Goal: Task Accomplishment & Management: Complete application form

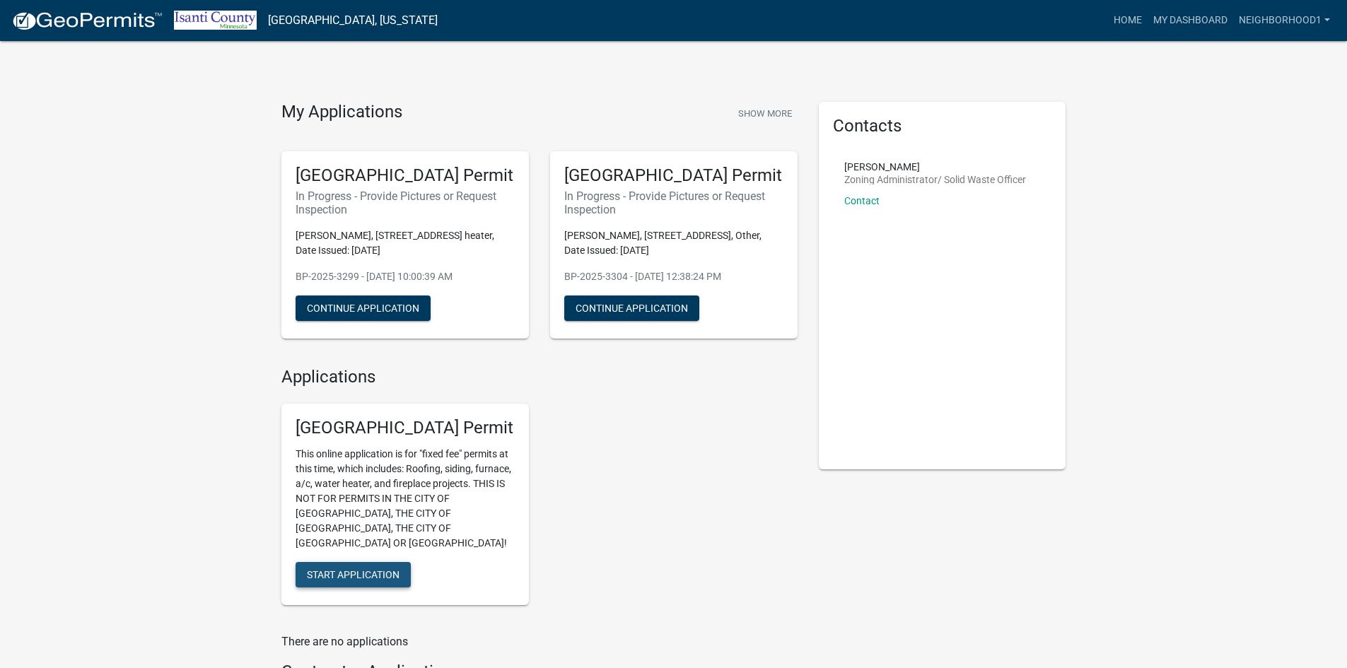
click at [334, 569] on span "Start Application" at bounding box center [353, 574] width 93 height 11
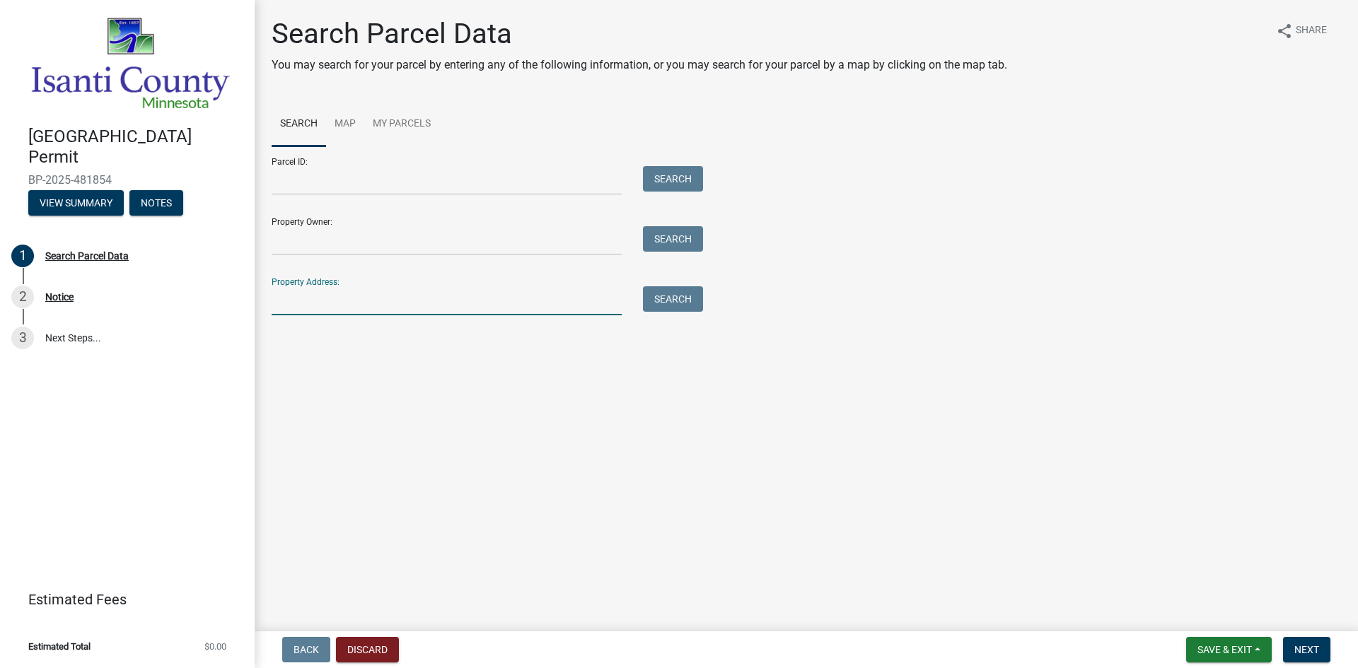
click at [321, 304] on input "Property Address:" at bounding box center [447, 300] width 350 height 29
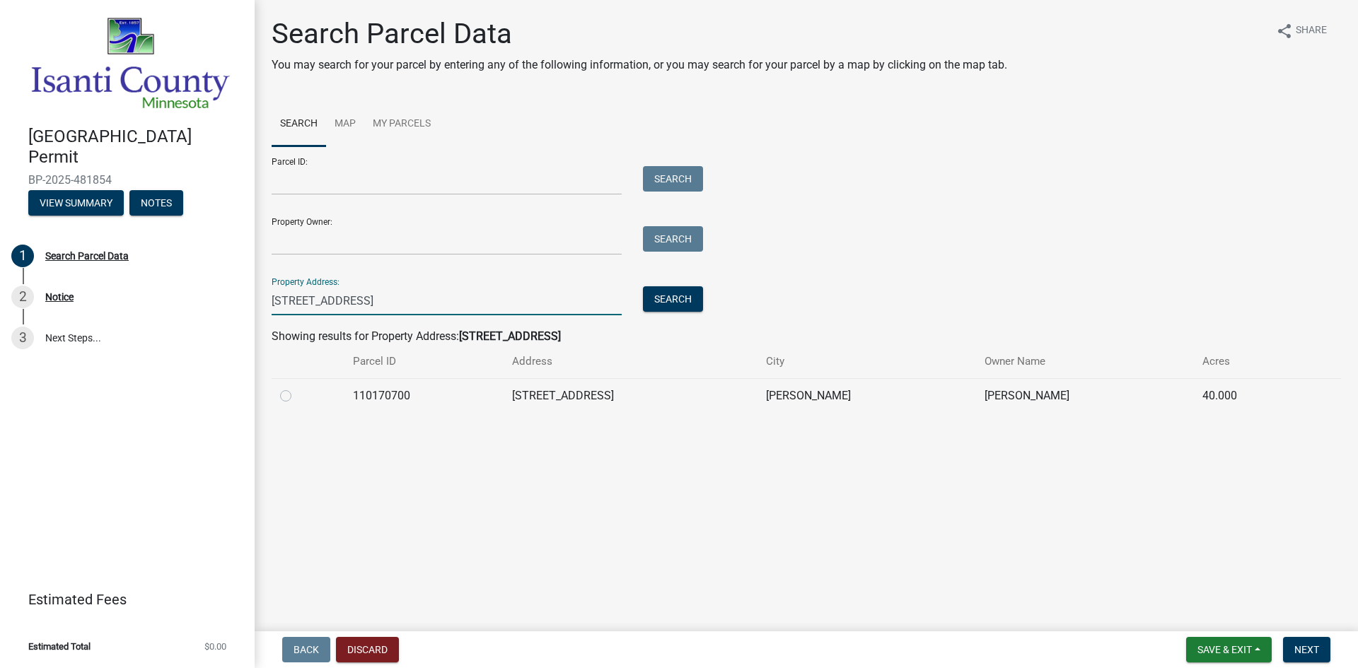
type input "[STREET_ADDRESS]"
click at [297, 388] on label at bounding box center [297, 388] width 0 height 0
click at [297, 395] on input "radio" at bounding box center [301, 392] width 9 height 9
radio input "true"
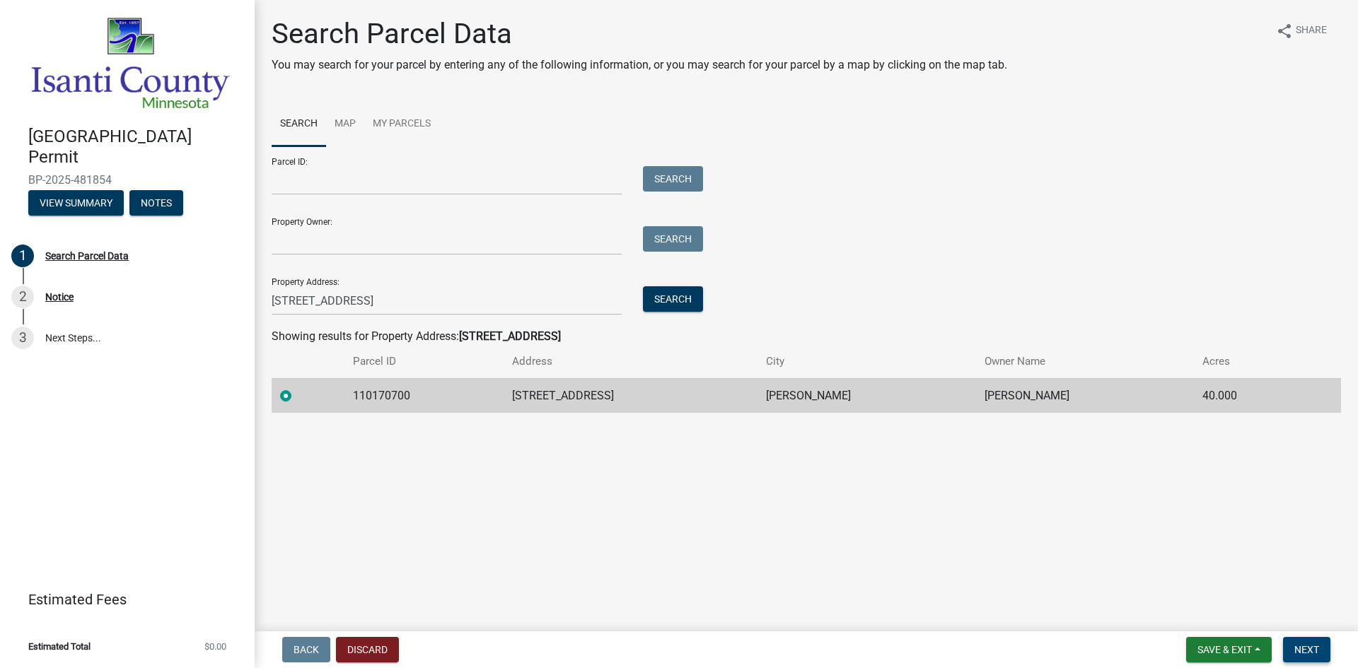
click at [1315, 646] on span "Next" at bounding box center [1306, 649] width 25 height 11
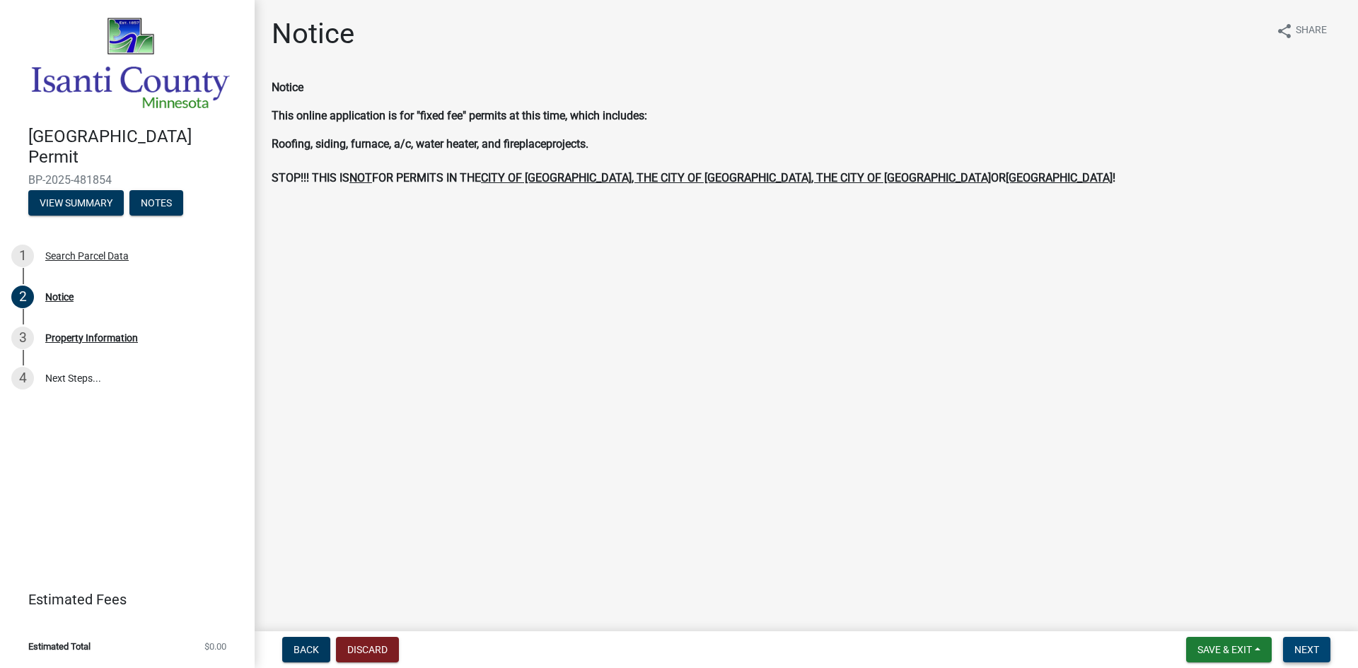
click at [1303, 651] on span "Next" at bounding box center [1306, 649] width 25 height 11
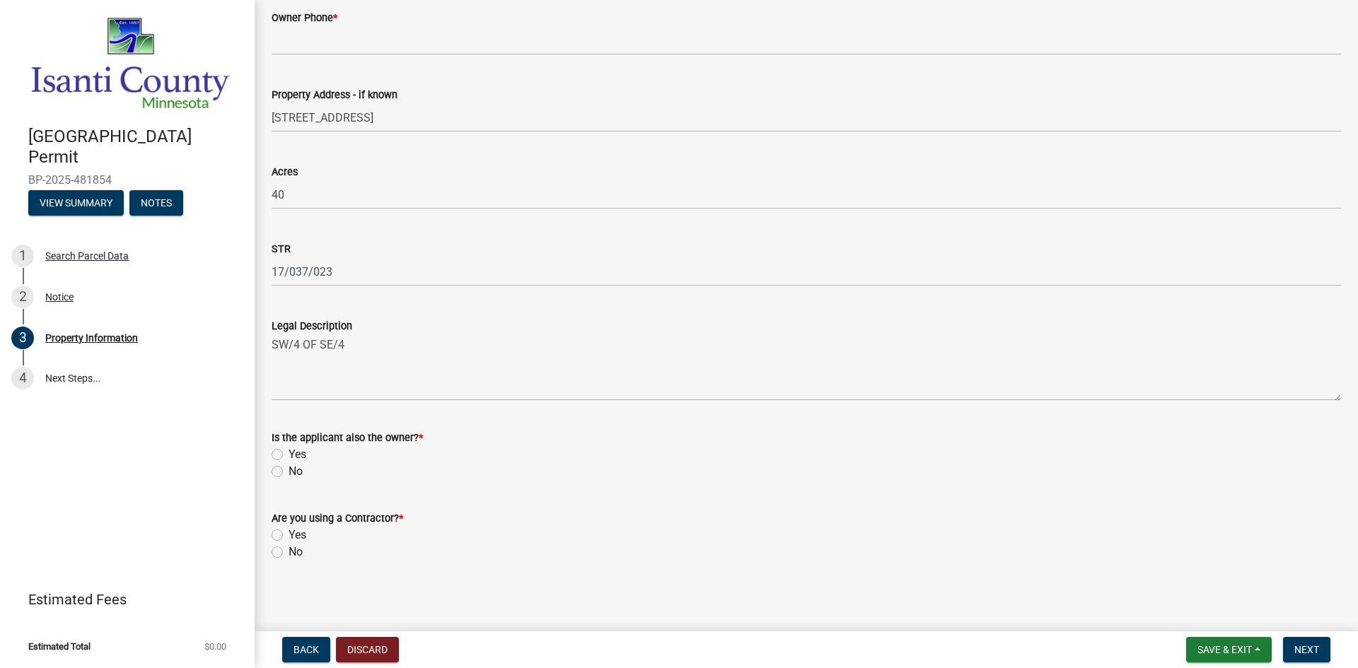
scroll to position [324, 0]
click at [289, 469] on label "No" at bounding box center [296, 468] width 14 height 17
click at [289, 469] on input "No" at bounding box center [293, 464] width 9 height 9
radio input "true"
click at [289, 530] on label "Yes" at bounding box center [298, 532] width 18 height 17
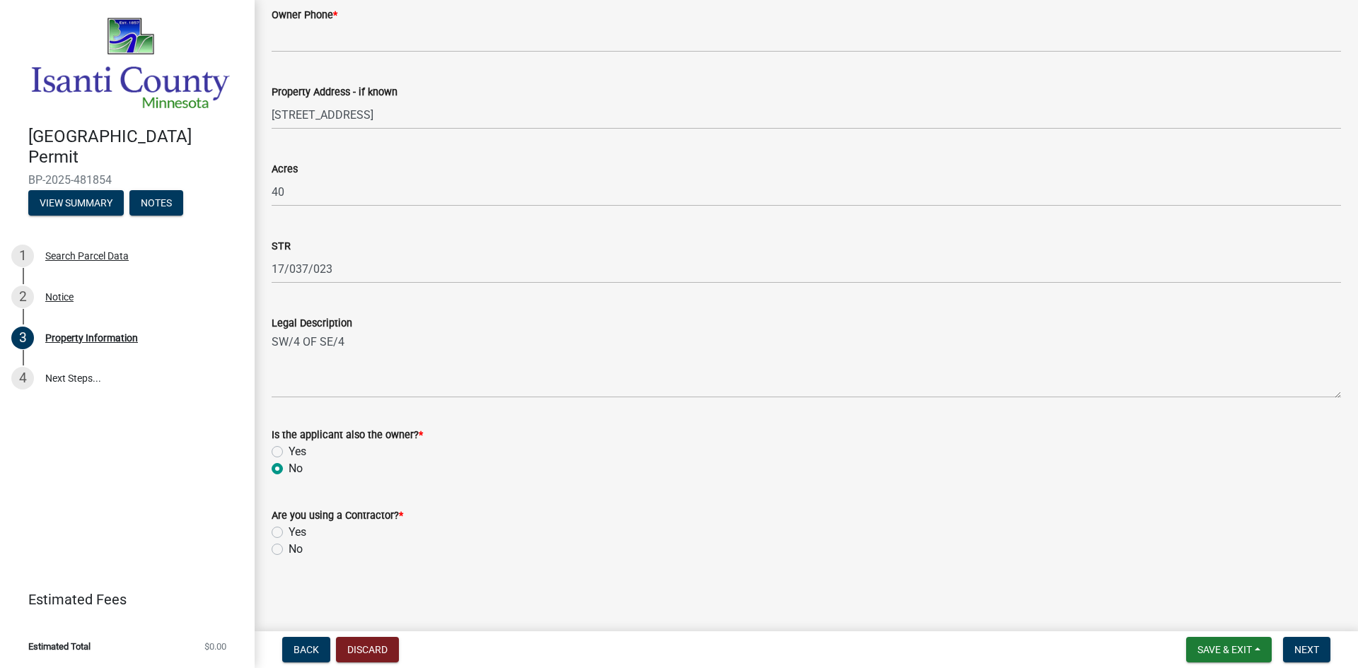
click at [289, 530] on input "Yes" at bounding box center [293, 528] width 9 height 9
radio input "true"
click at [1302, 646] on span "Next" at bounding box center [1306, 649] width 25 height 11
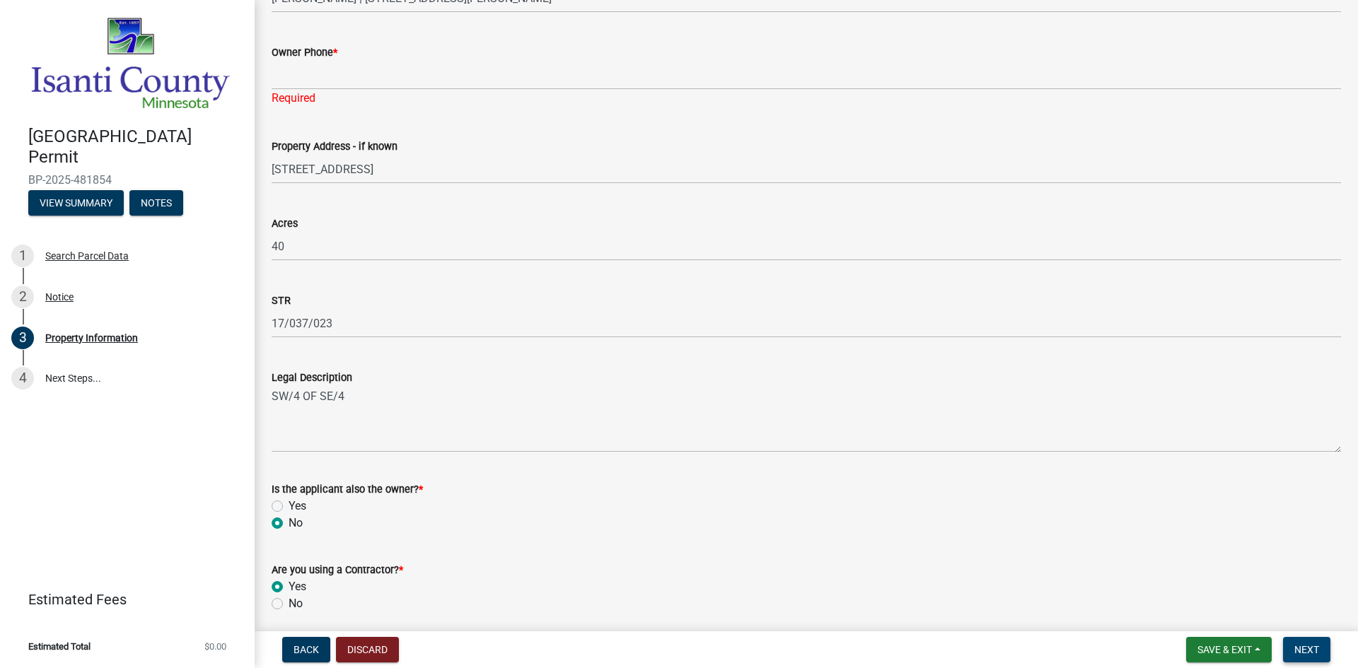
scroll to position [253, 0]
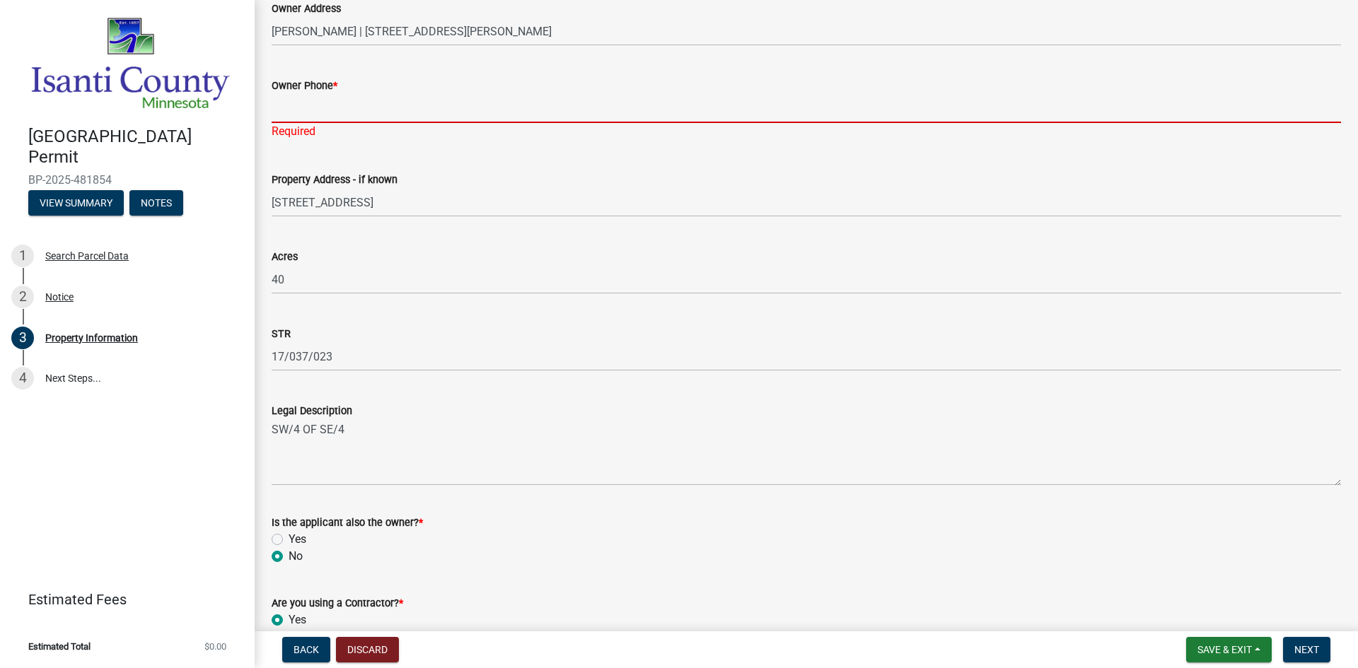
click at [341, 108] on input "Owner Phone *" at bounding box center [806, 108] width 1069 height 29
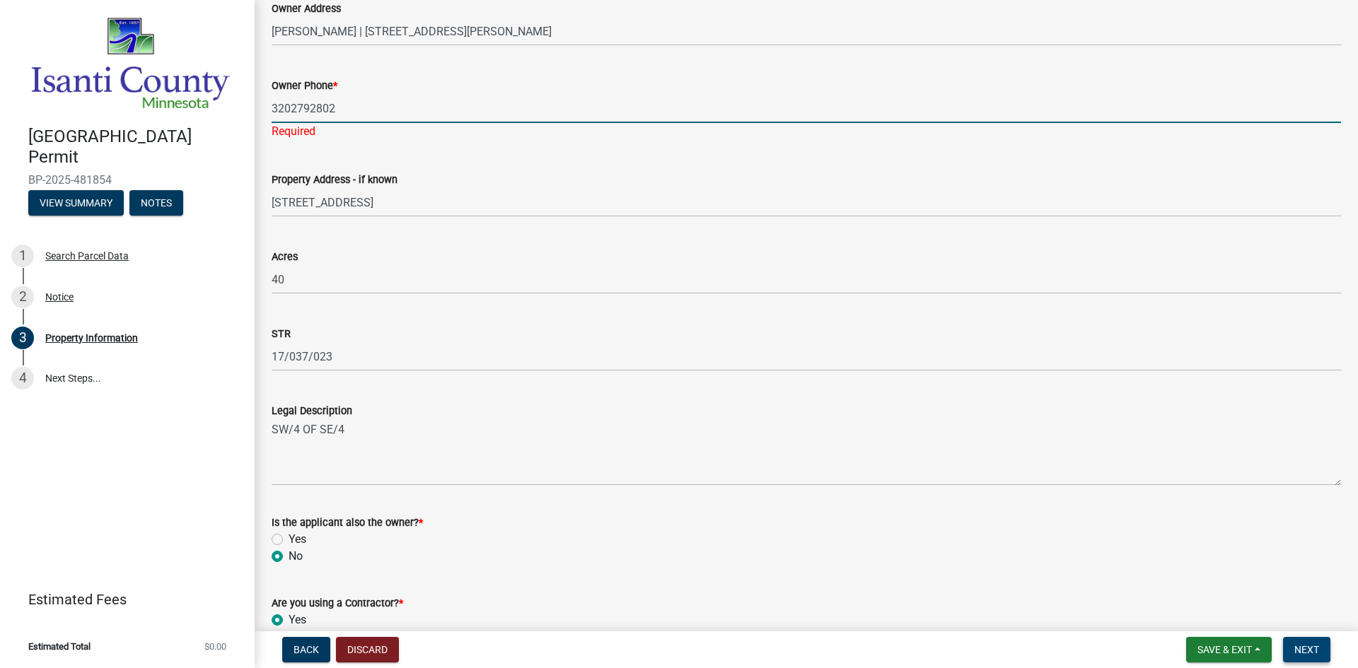
type input "3202792802"
click at [1322, 651] on button "Next" at bounding box center [1306, 649] width 47 height 25
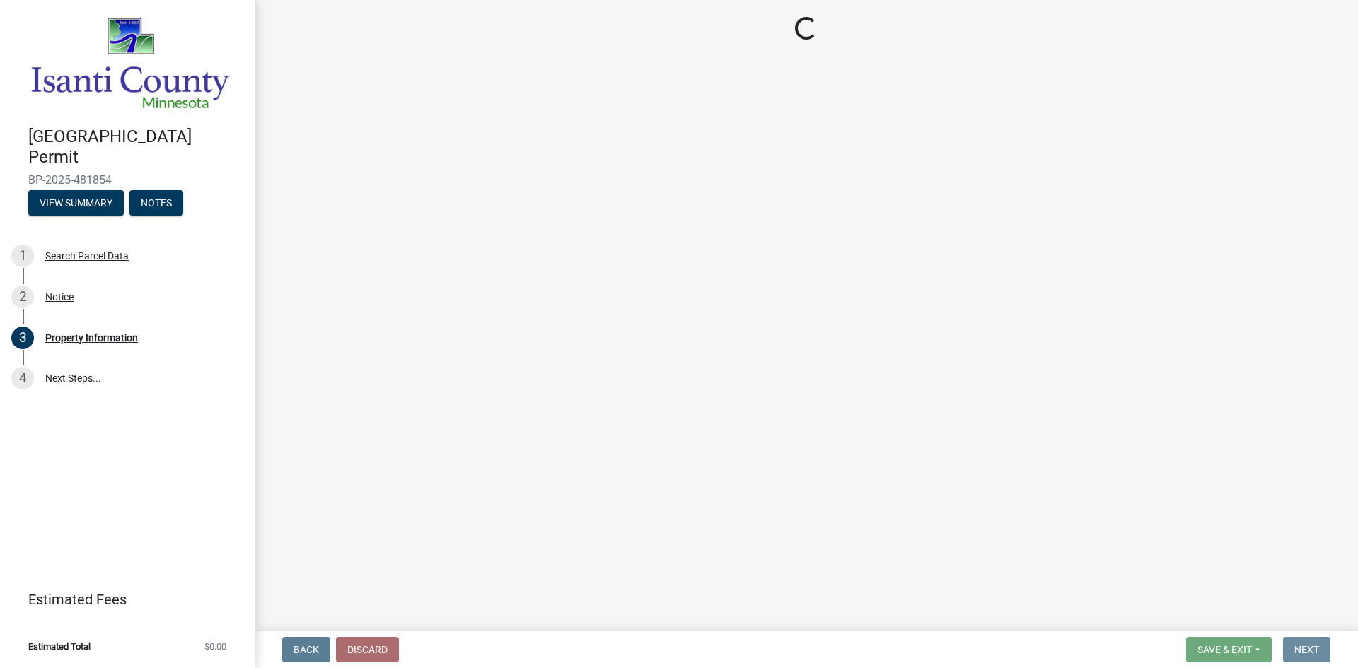
scroll to position [0, 0]
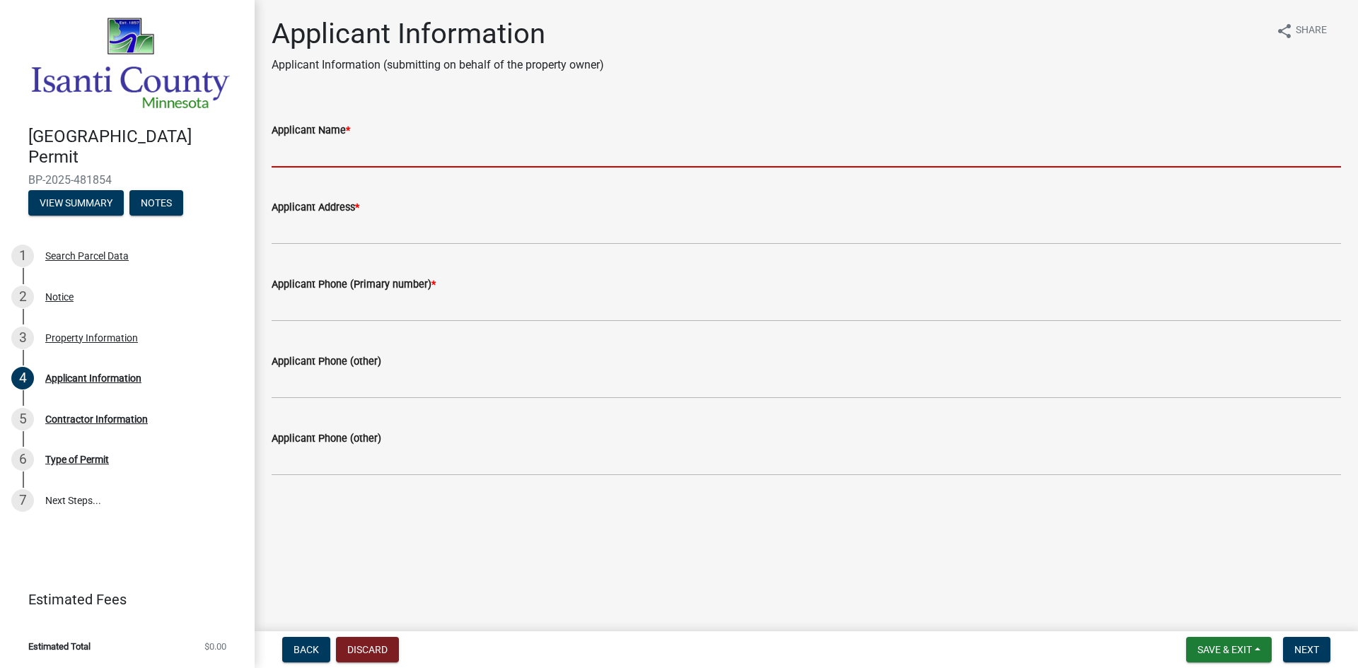
click at [335, 157] on input "Applicant Name *" at bounding box center [806, 153] width 1069 height 29
type input "[PERSON_NAME]"
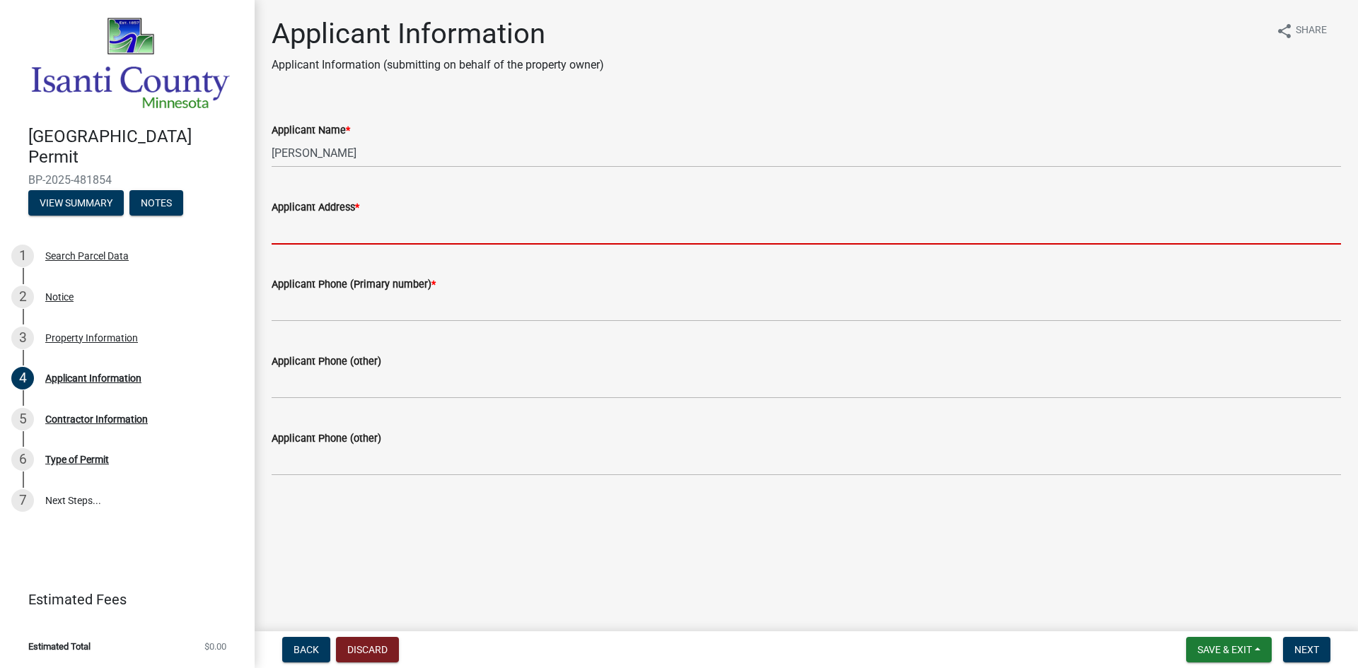
click at [332, 226] on input "Applicant Address *" at bounding box center [806, 230] width 1069 height 29
type input "Po Box 278Foley, [US_STATE] 56329"
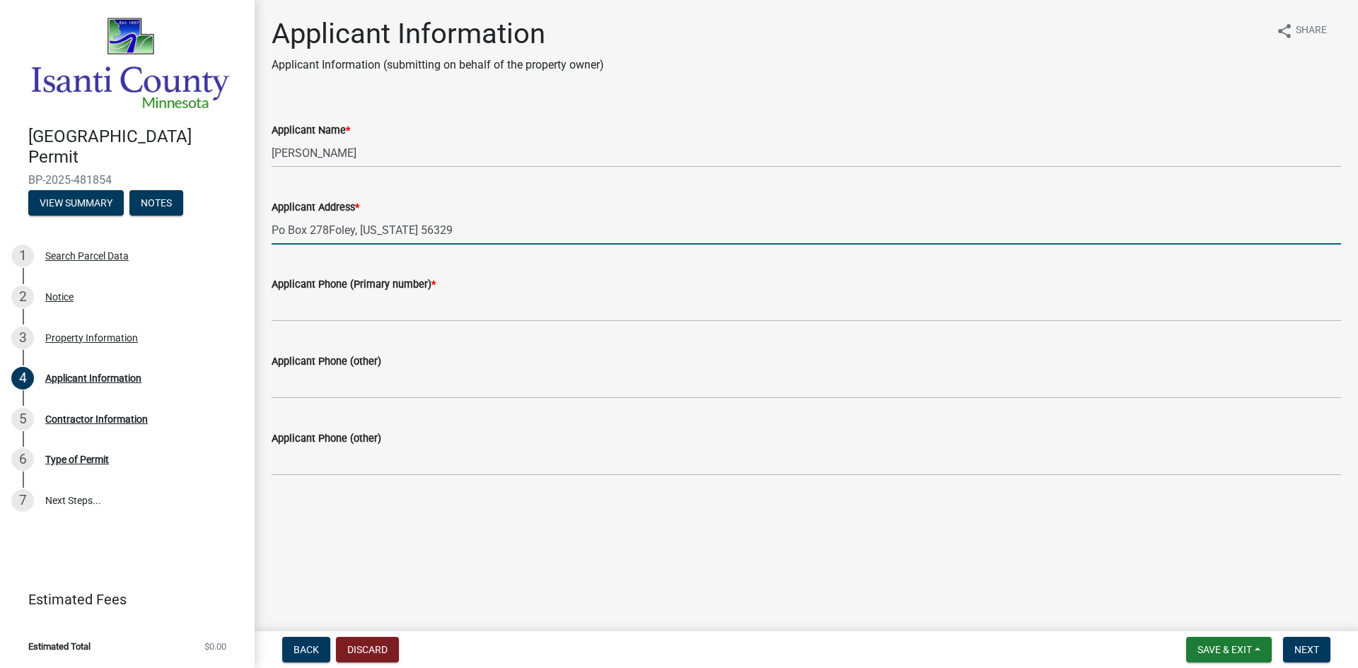
type input "3209687947"
click at [327, 231] on input "Po Box 278Foley, [US_STATE] 56329" at bounding box center [806, 230] width 1069 height 29
type input "[GEOGRAPHIC_DATA][PERSON_NAME][US_STATE]"
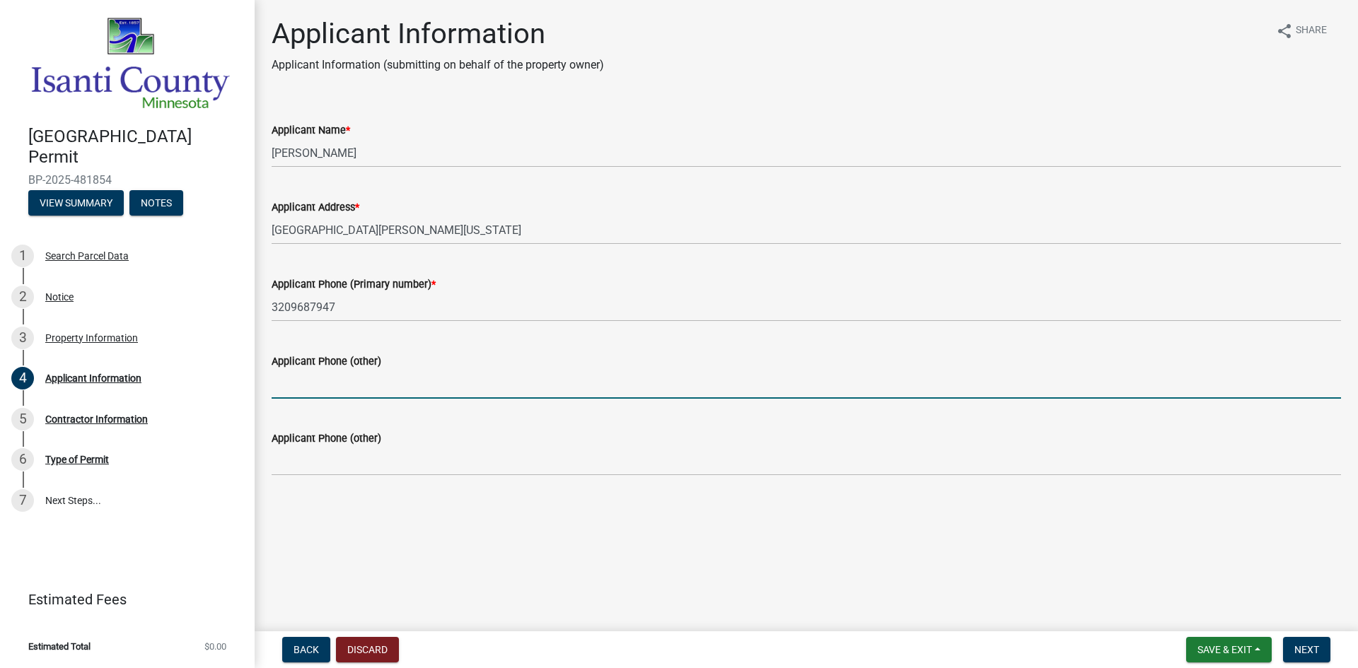
click at [316, 380] on input "Applicant Phone (other)" at bounding box center [806, 384] width 1069 height 29
type input "3208181203"
click at [1300, 649] on span "Next" at bounding box center [1306, 649] width 25 height 11
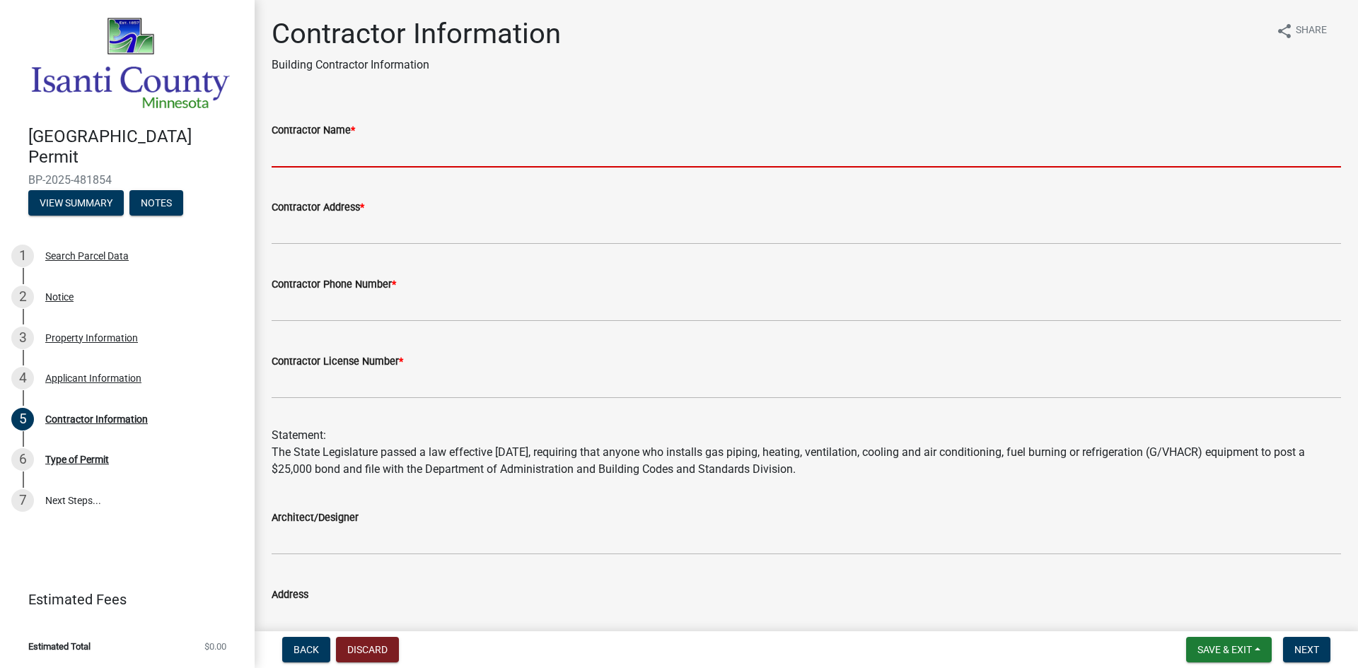
click at [346, 154] on input "Contractor Name *" at bounding box center [806, 153] width 1069 height 29
type input "Neighborhood Plumbing"
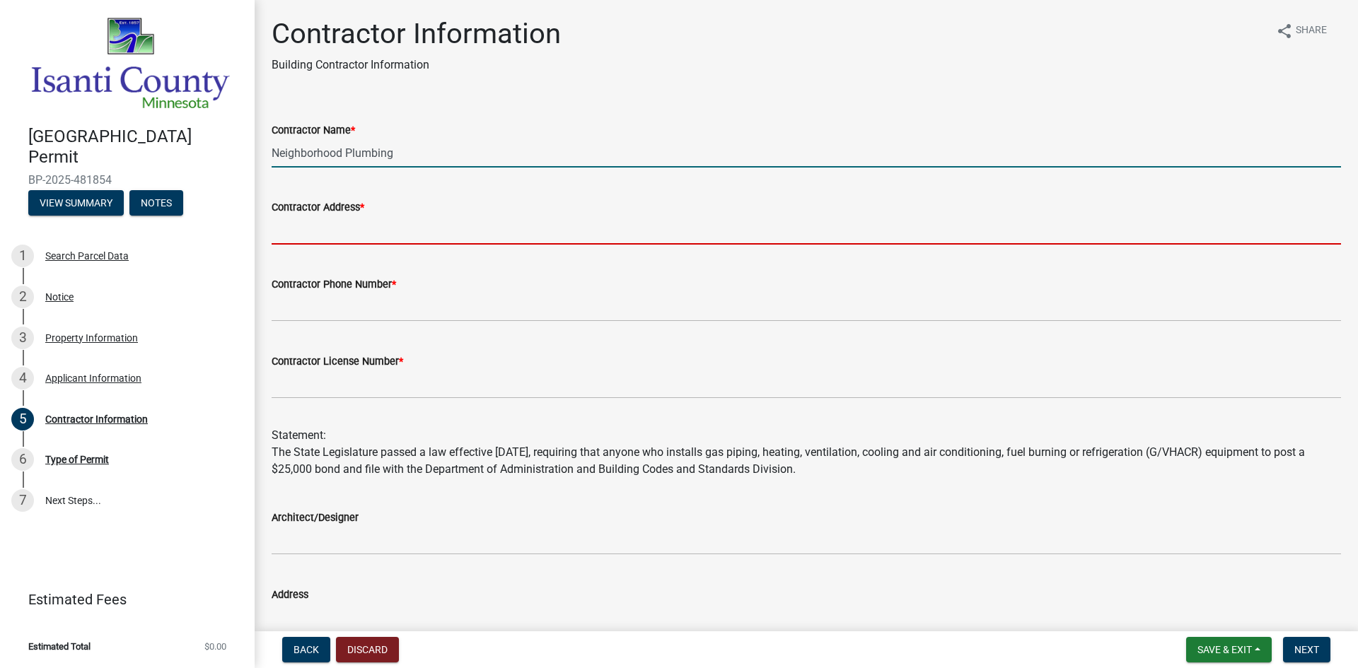
type input "[STREET_ADDRESS]"
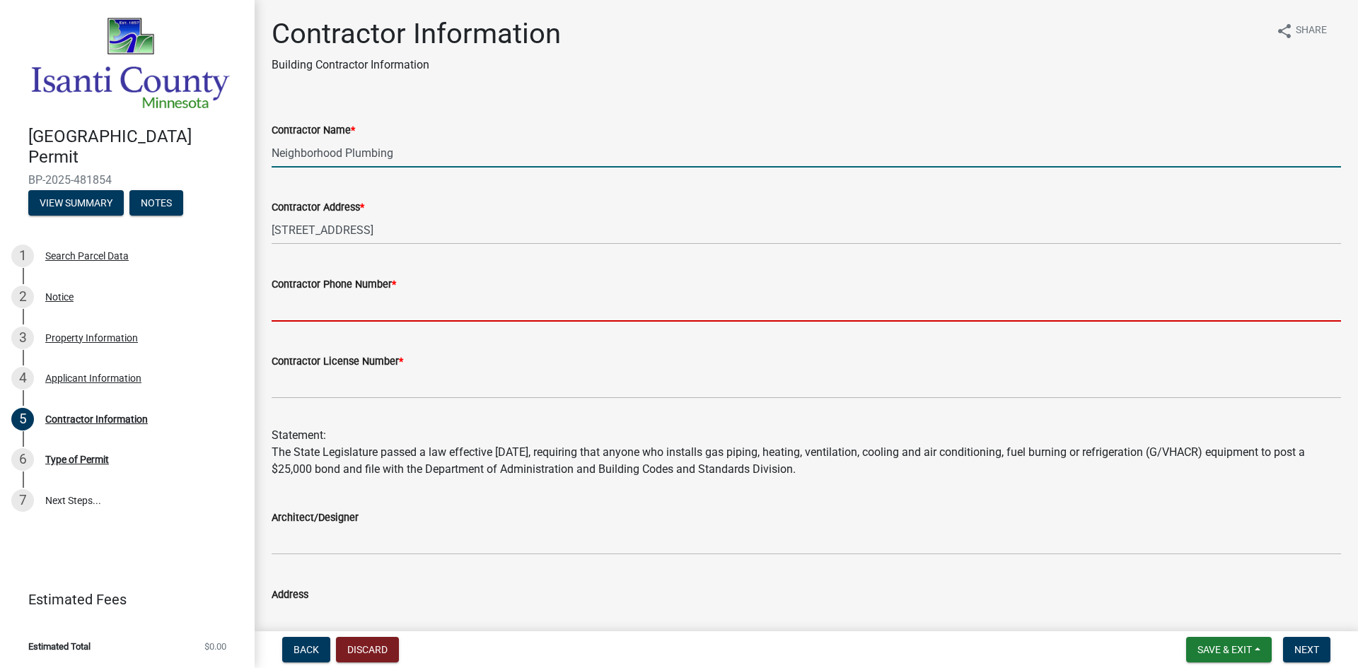
type input "3209687947"
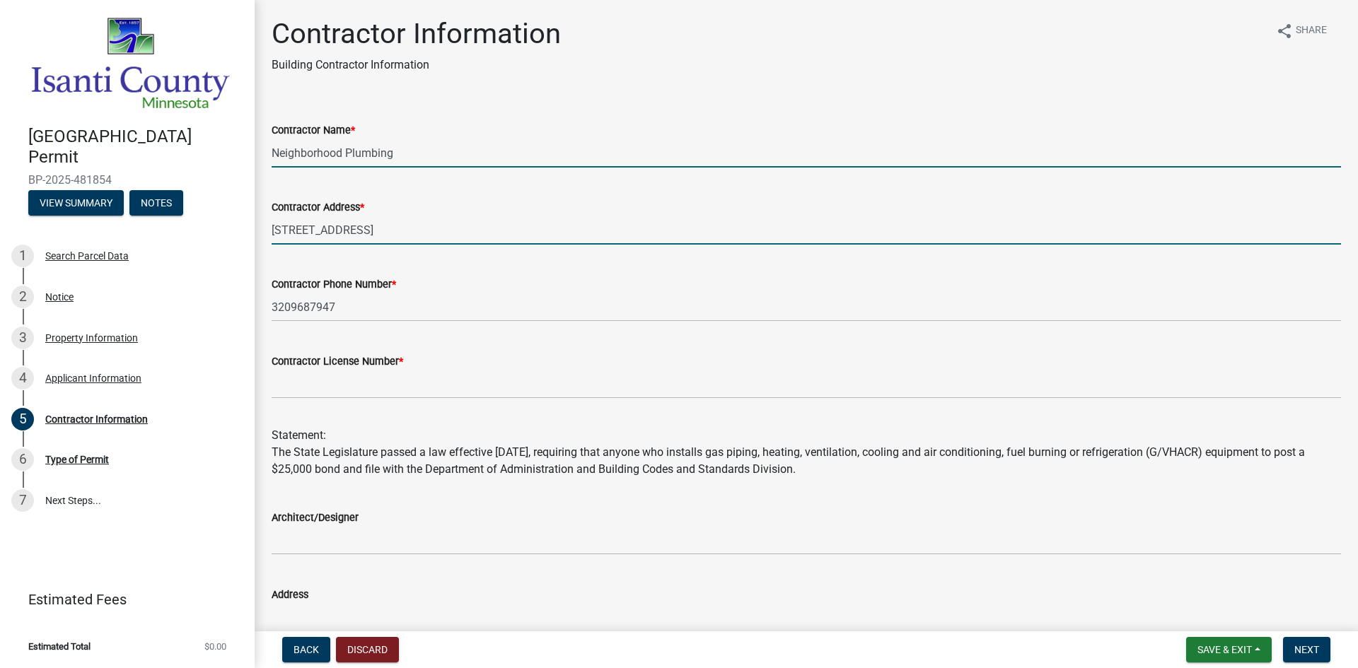
click at [348, 229] on input "[STREET_ADDRESS]" at bounding box center [806, 230] width 1069 height 29
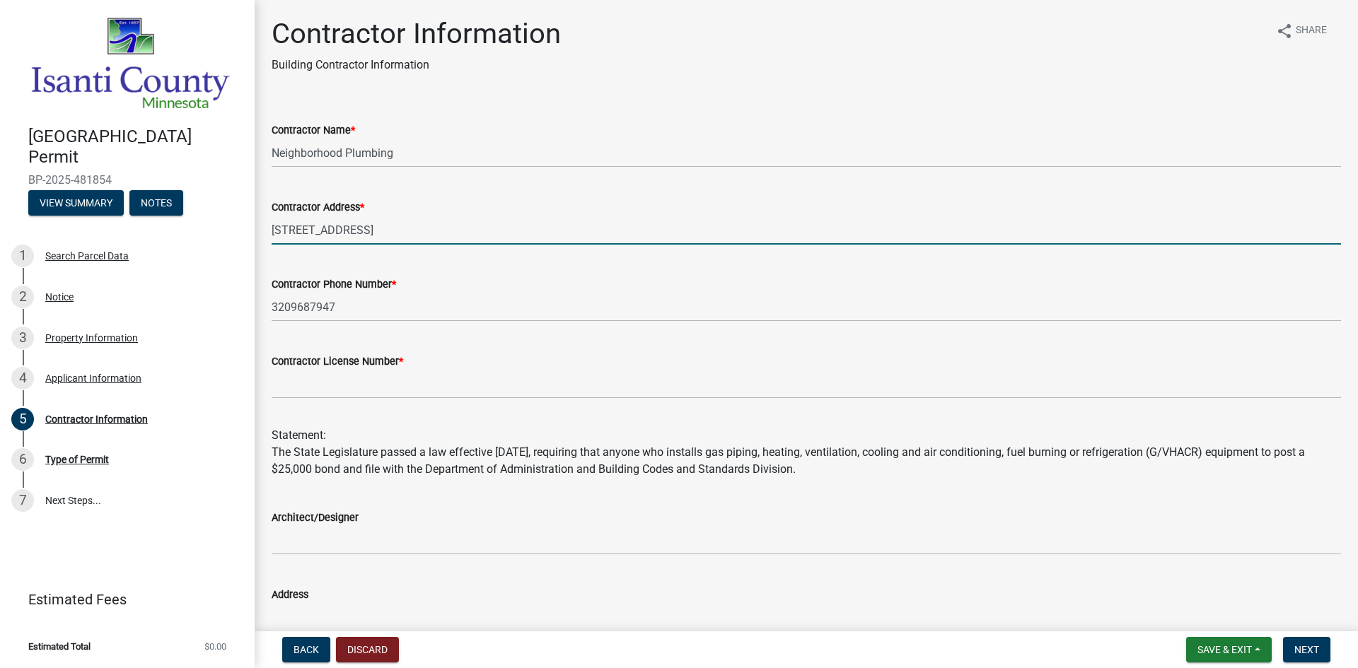
type input "Po Box 278"
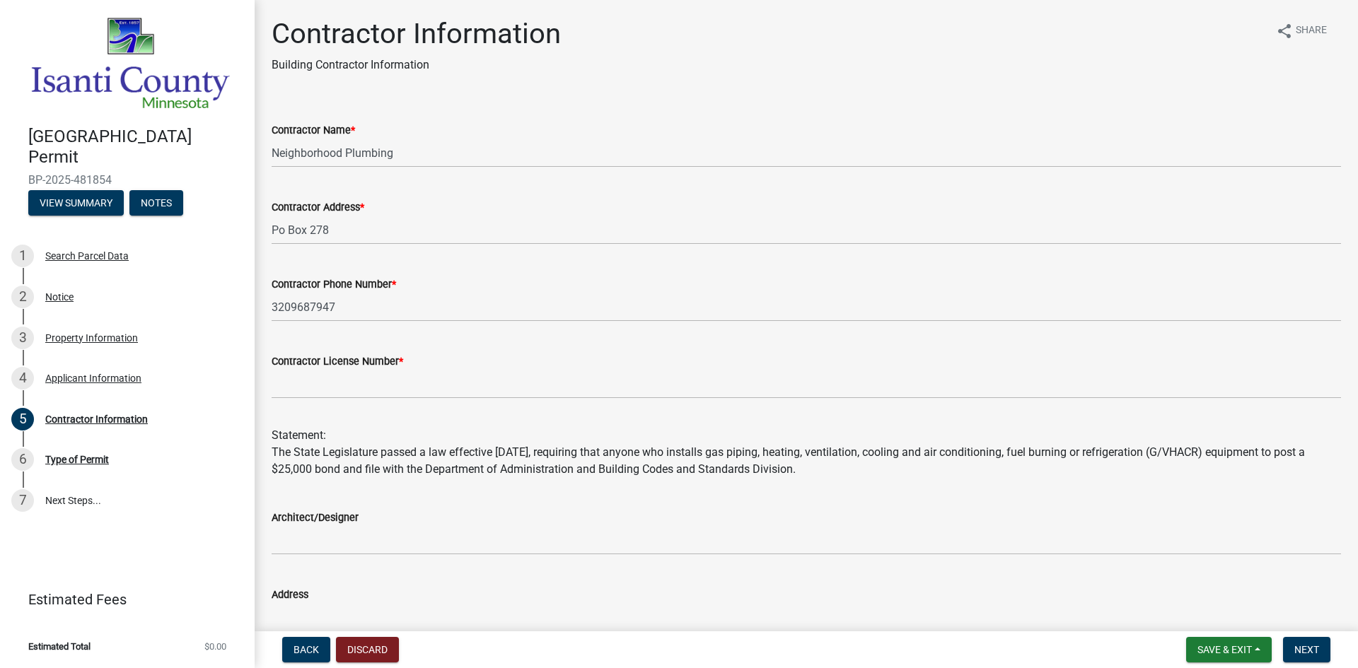
click at [378, 369] on div "Contractor License Number *" at bounding box center [806, 361] width 1069 height 17
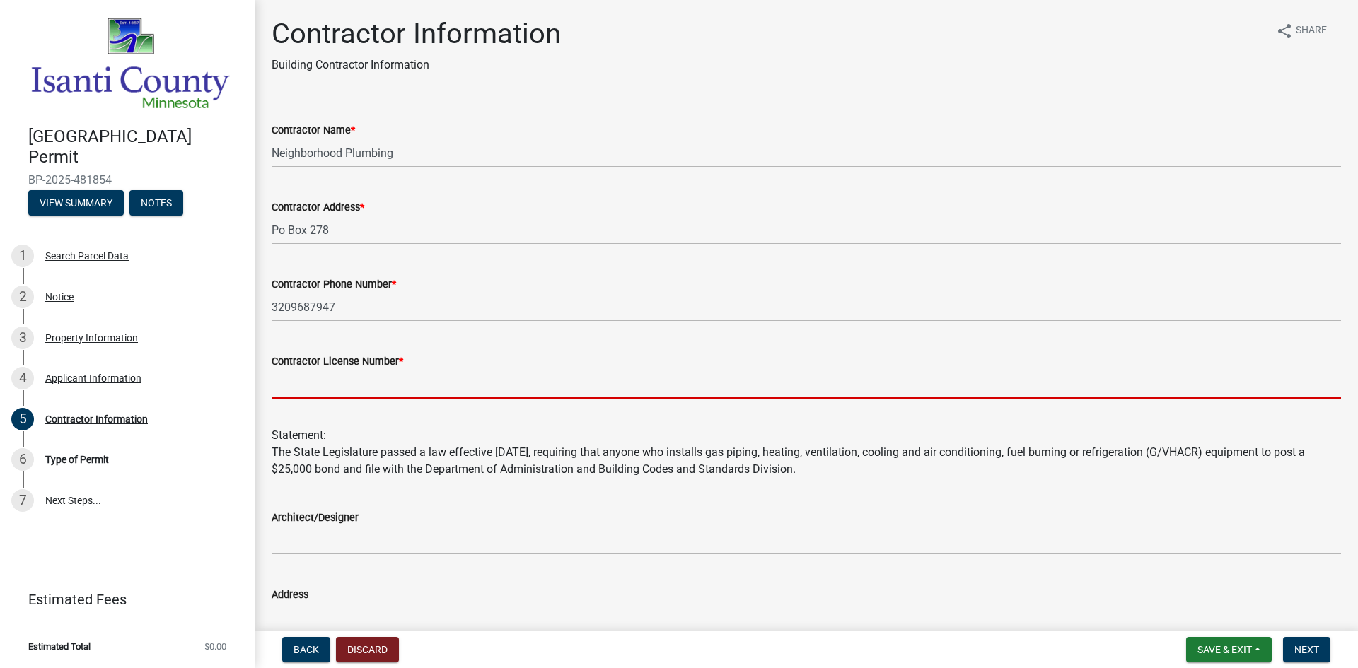
click at [362, 372] on input "Contractor License Number *" at bounding box center [806, 384] width 1069 height 29
type input "PC645534"
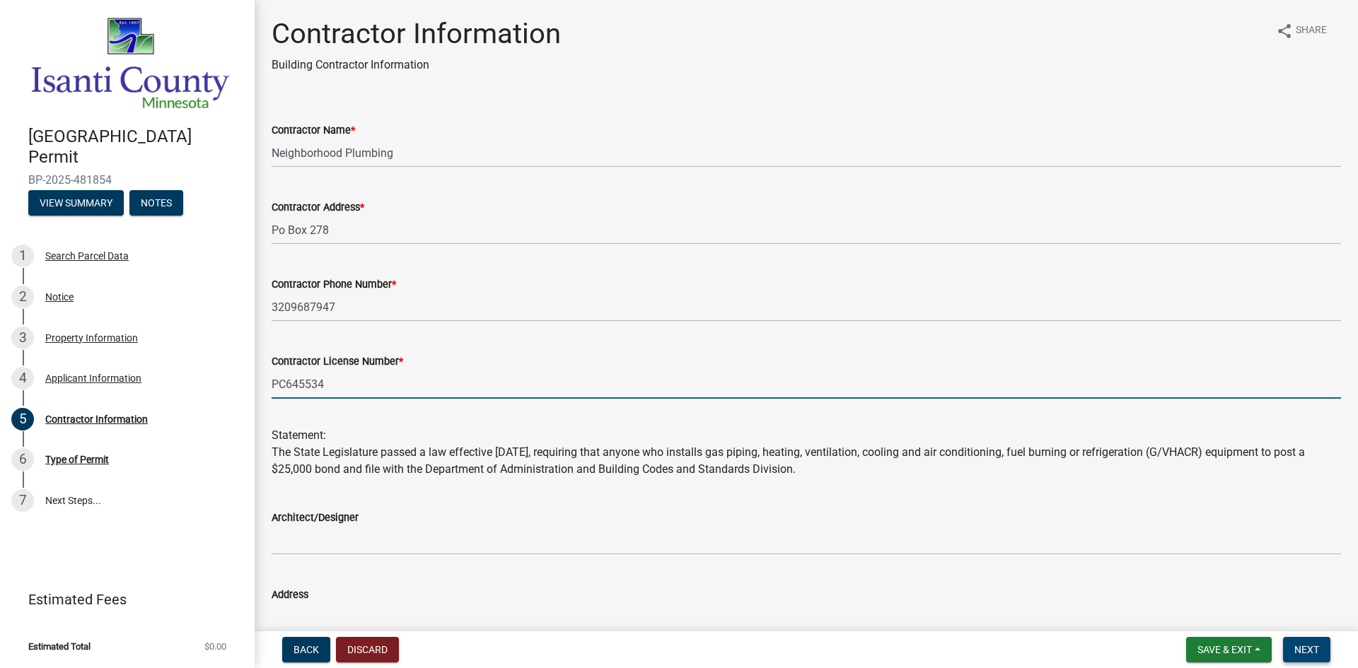
click at [1315, 650] on span "Next" at bounding box center [1306, 649] width 25 height 11
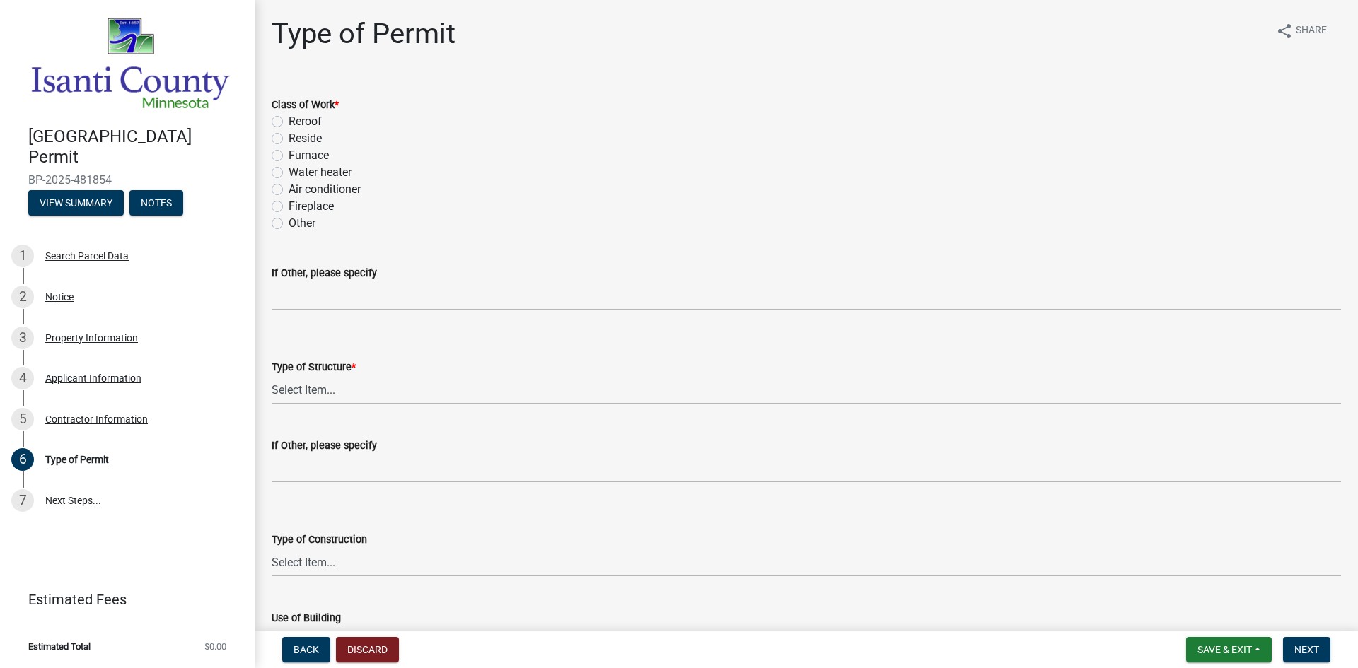
click at [289, 171] on label "Water heater" at bounding box center [320, 172] width 63 height 17
click at [289, 171] on input "Water heater" at bounding box center [293, 168] width 9 height 9
radio input "true"
click at [289, 227] on label "Other" at bounding box center [302, 223] width 27 height 17
click at [289, 224] on input "Other" at bounding box center [293, 219] width 9 height 9
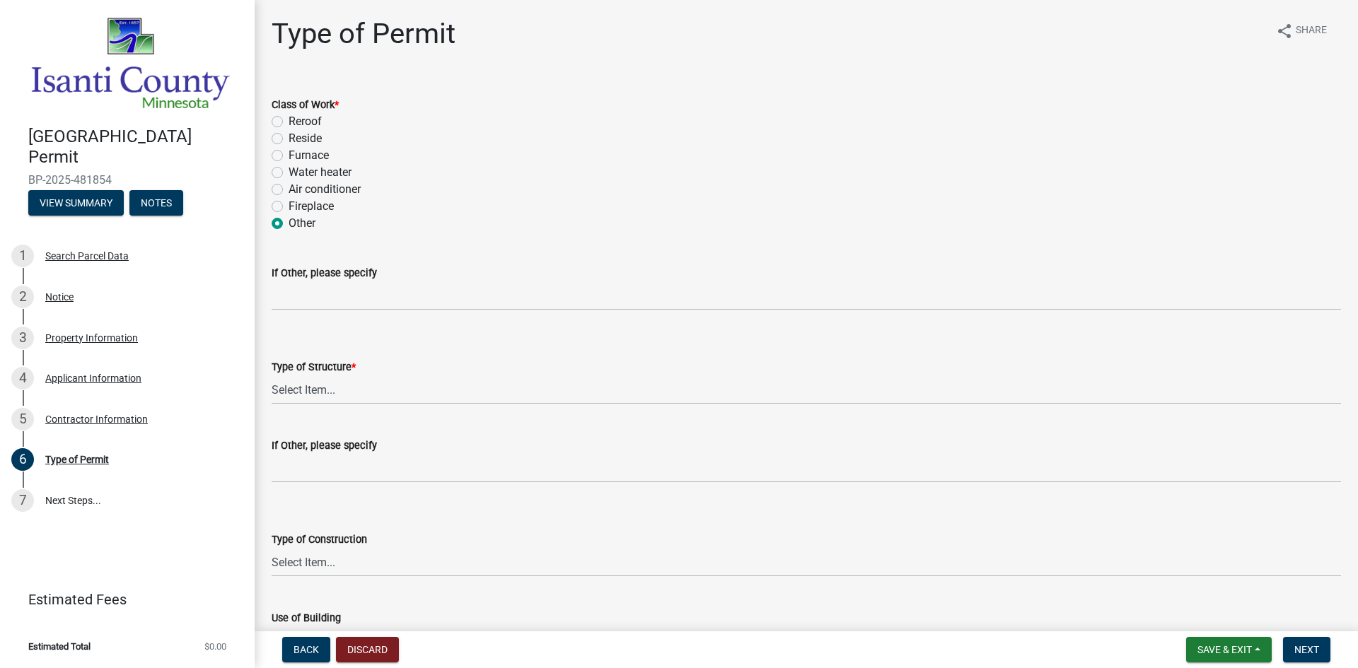
radio input "true"
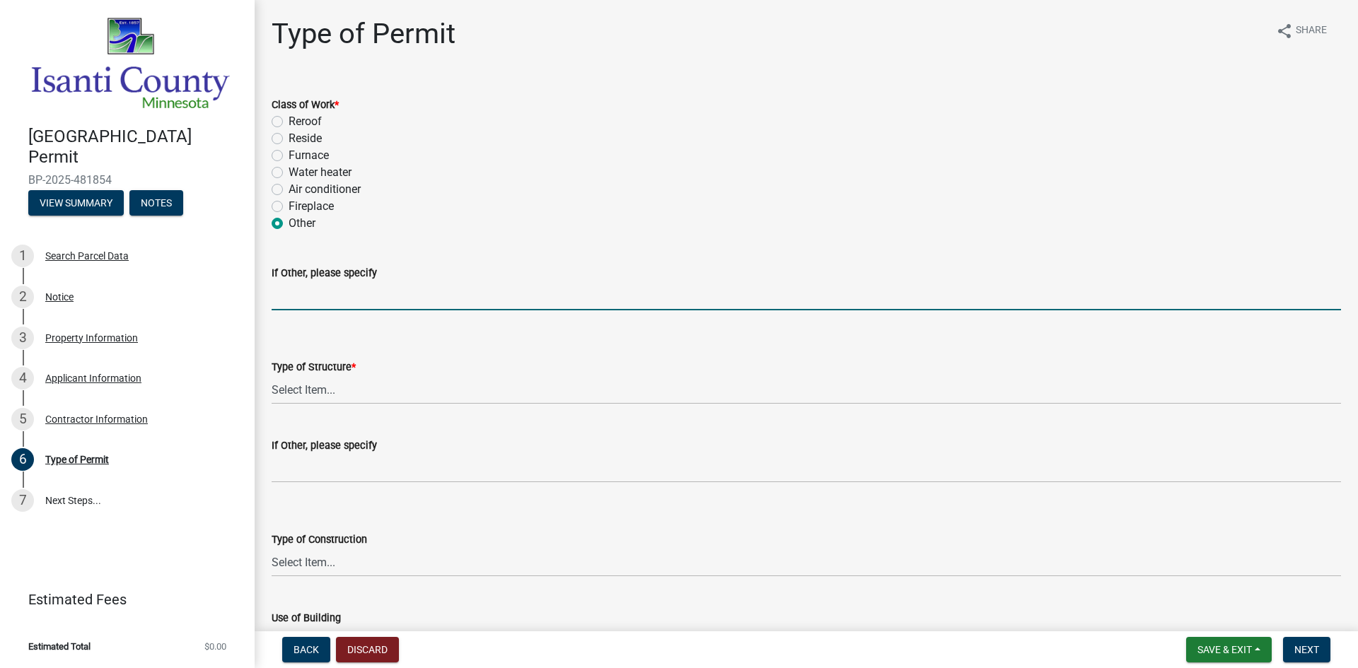
click at [305, 289] on input "If Other, please specify" at bounding box center [806, 295] width 1069 height 29
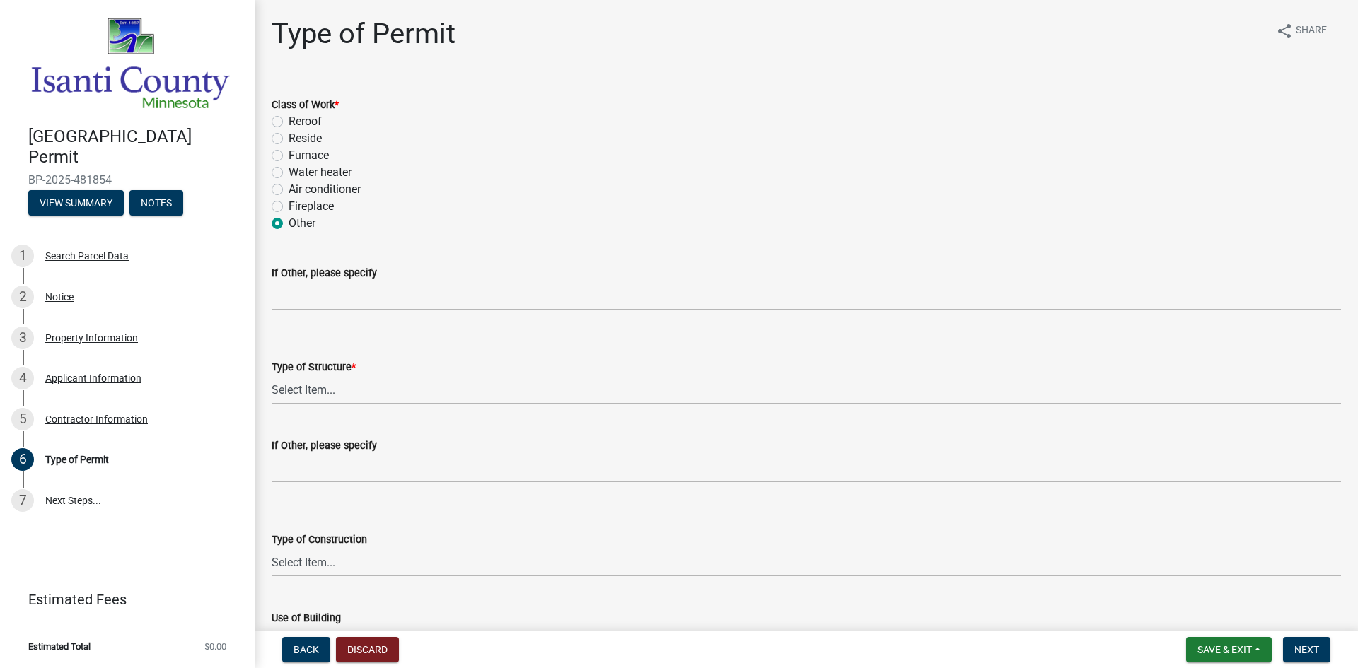
click at [289, 170] on label "Water heater" at bounding box center [320, 172] width 63 height 17
click at [289, 170] on input "Water heater" at bounding box center [293, 168] width 9 height 9
radio input "true"
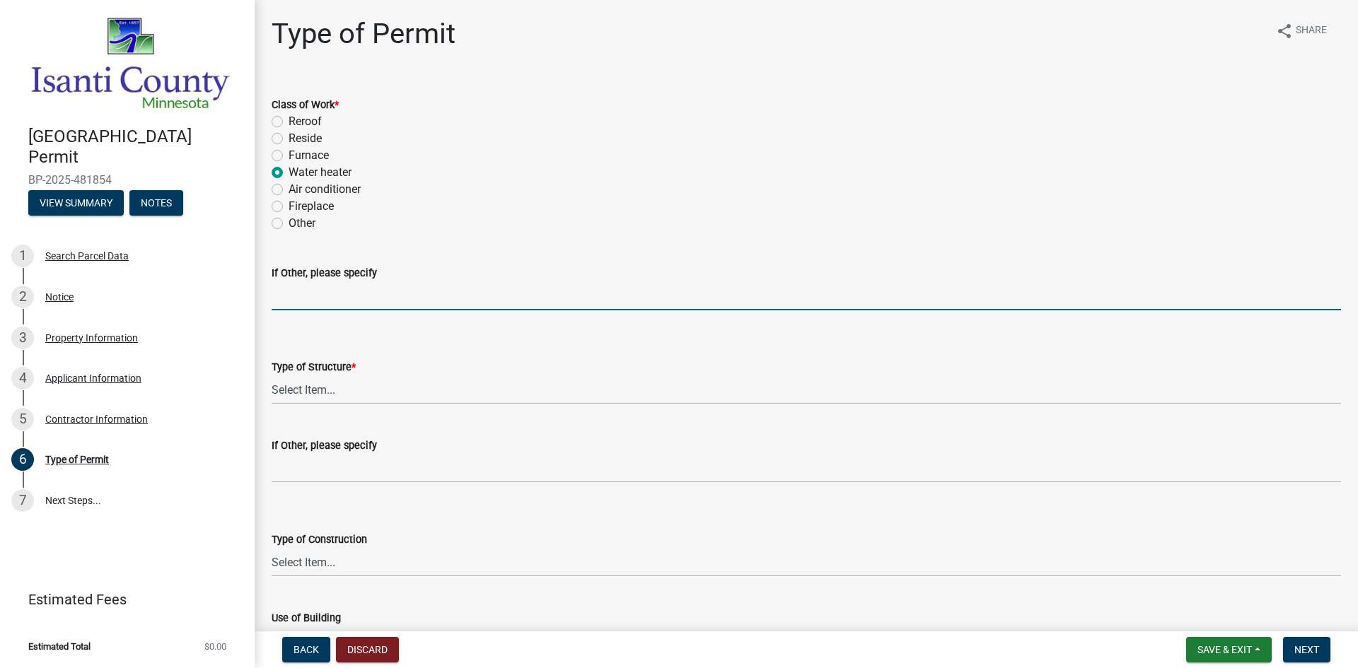
click at [320, 298] on input "If Other, please specify" at bounding box center [806, 295] width 1069 height 29
type input "BOILER"
click at [334, 390] on select "Select Item... Accessory Commercial Single Family Agricultural Other N/A" at bounding box center [806, 390] width 1069 height 29
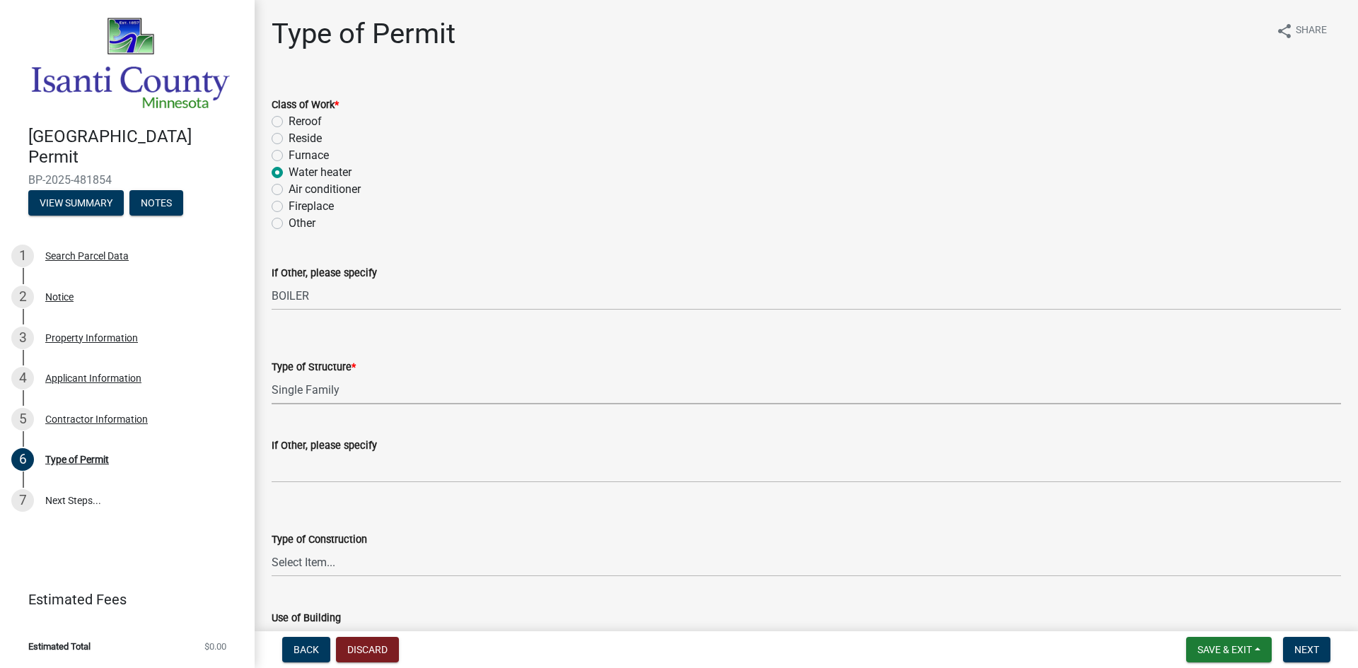
click at [272, 376] on select "Select Item... Accessory Commercial Single Family Agricultural Other N/A" at bounding box center [806, 390] width 1069 height 29
select select "eb4da8a3-282e-4d3e-a231-485219132635"
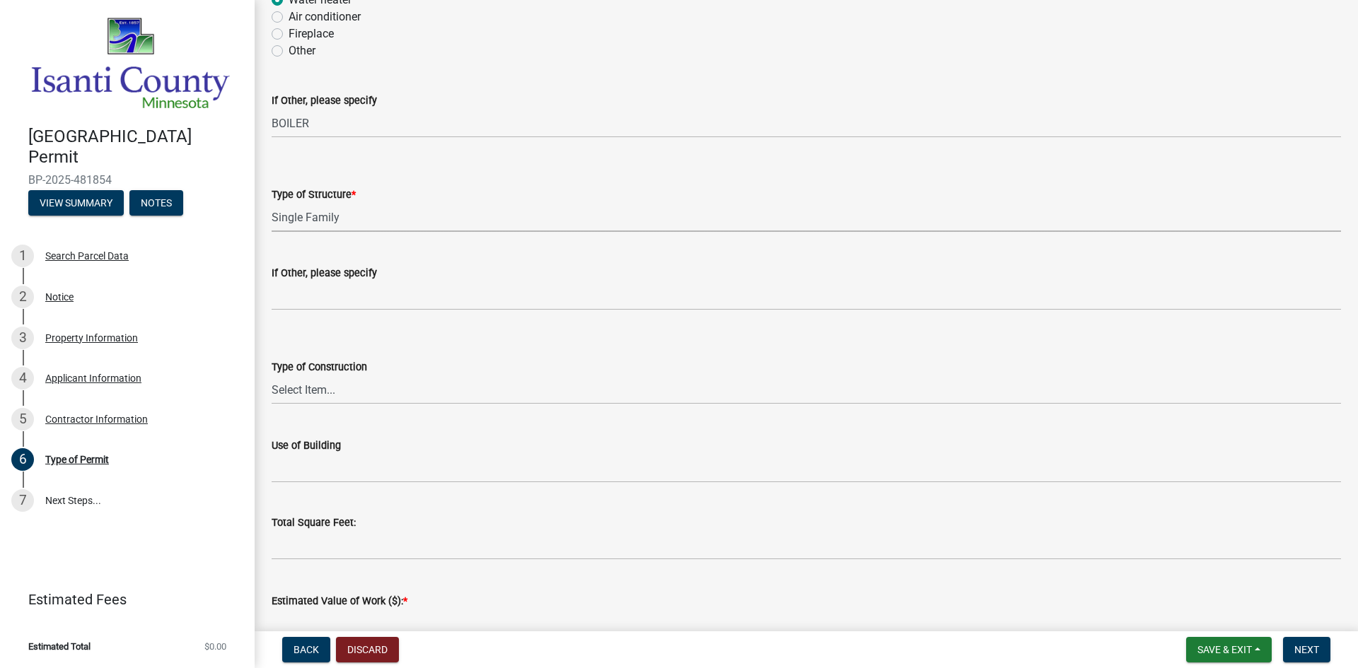
scroll to position [212, 0]
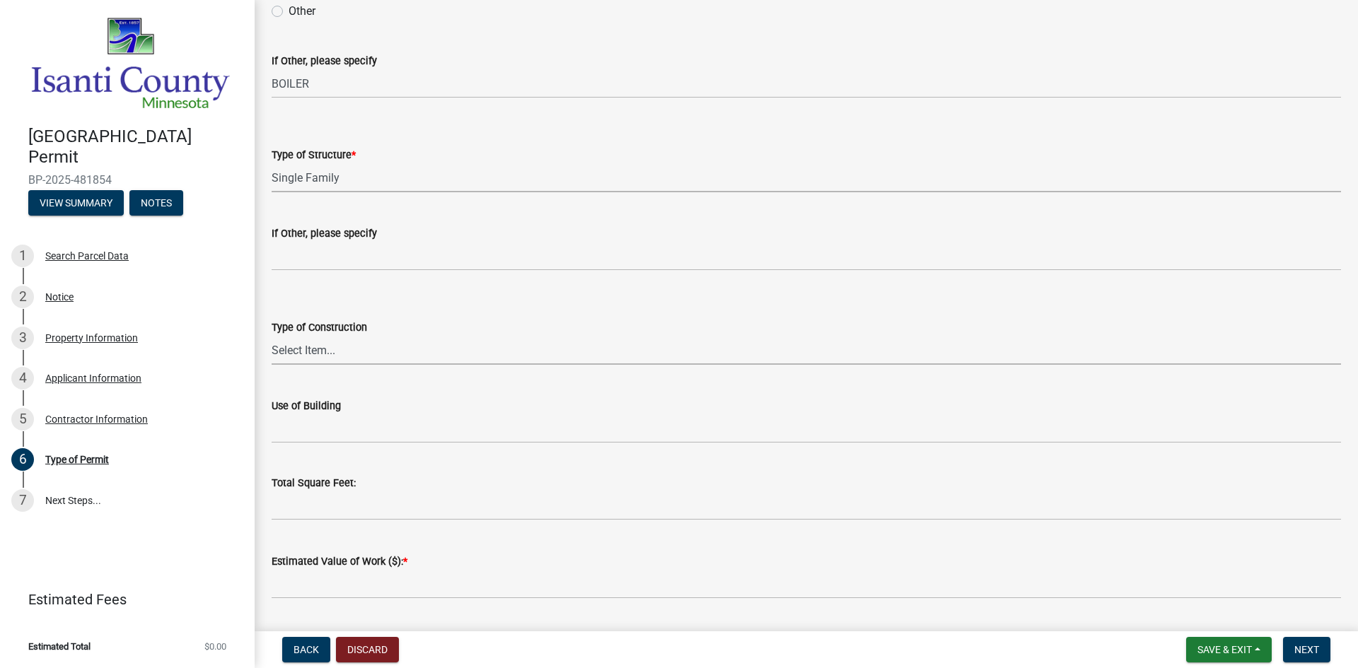
click at [303, 344] on select "Select Item... Wood Frame Masonry Metal Manufactured Modular Other" at bounding box center [806, 350] width 1069 height 29
click at [272, 336] on select "Select Item... Wood Frame Masonry Metal Manufactured Modular Other" at bounding box center [806, 350] width 1069 height 29
select select "a691f4d9-d792-4a81-9aa8-4e485302aa27"
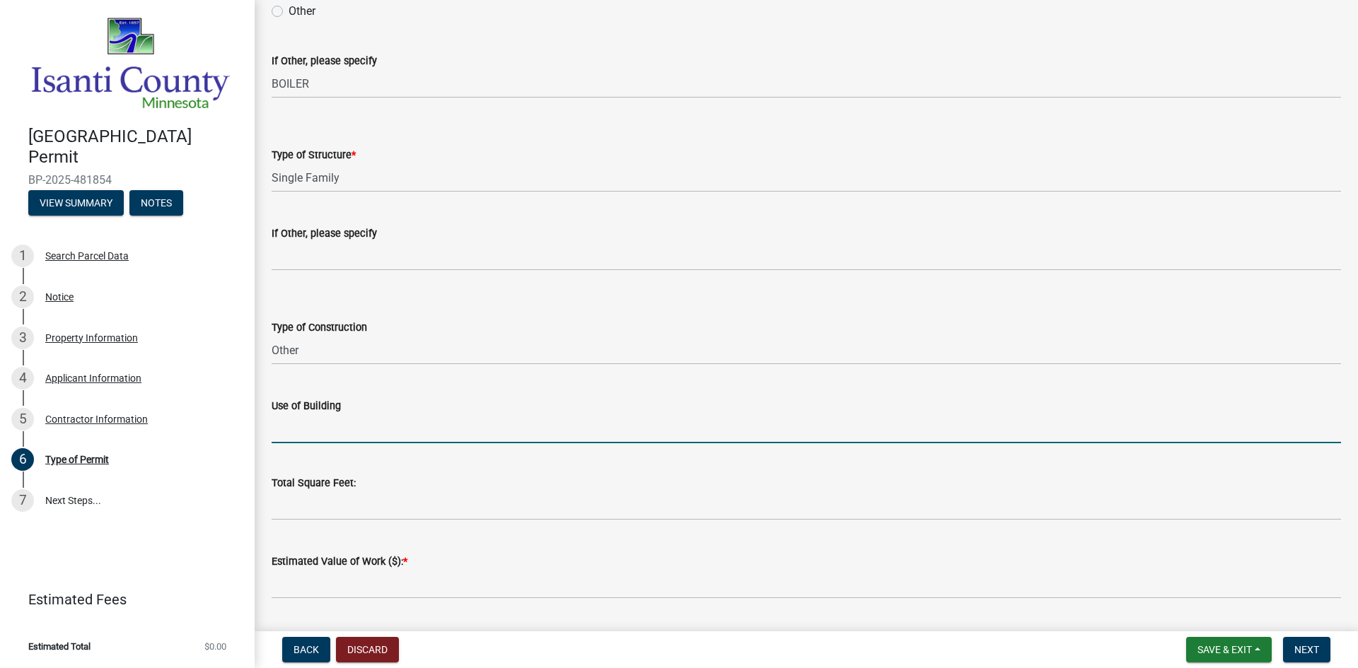
click at [332, 425] on input "Use of Building" at bounding box center [806, 428] width 1069 height 29
type input "SINGLE FAMILY"
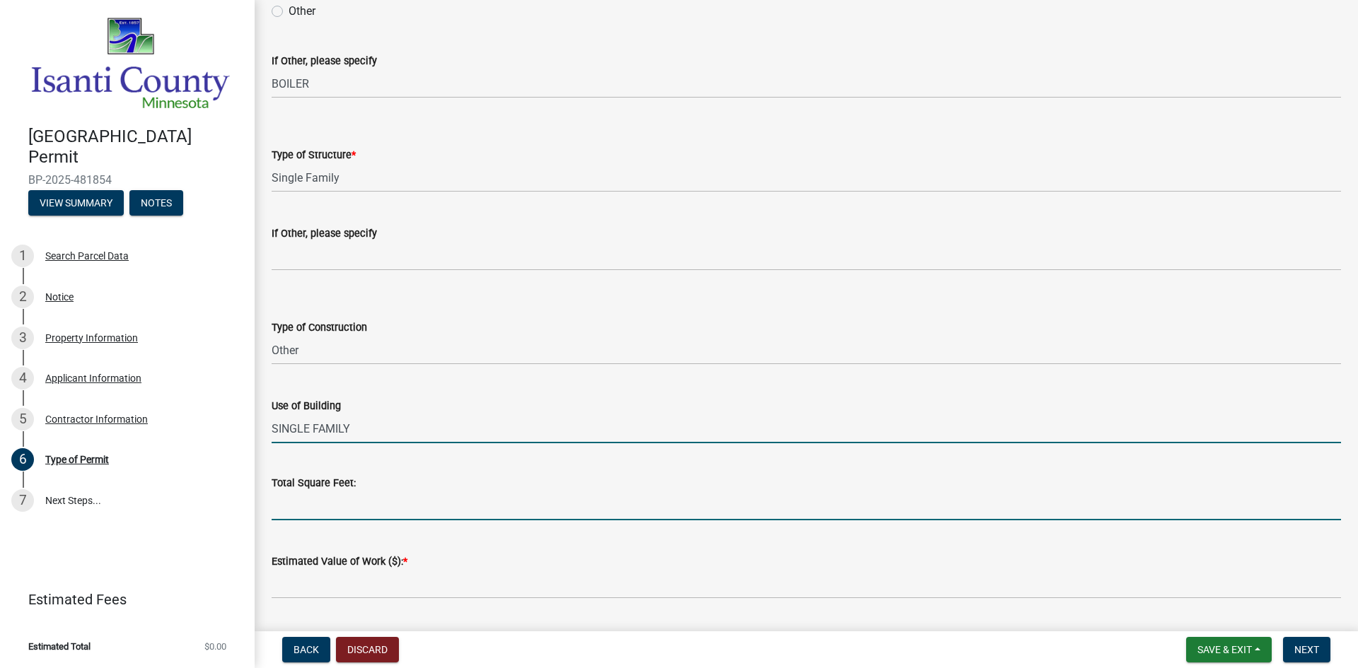
click at [337, 506] on input "text" at bounding box center [806, 505] width 1069 height 29
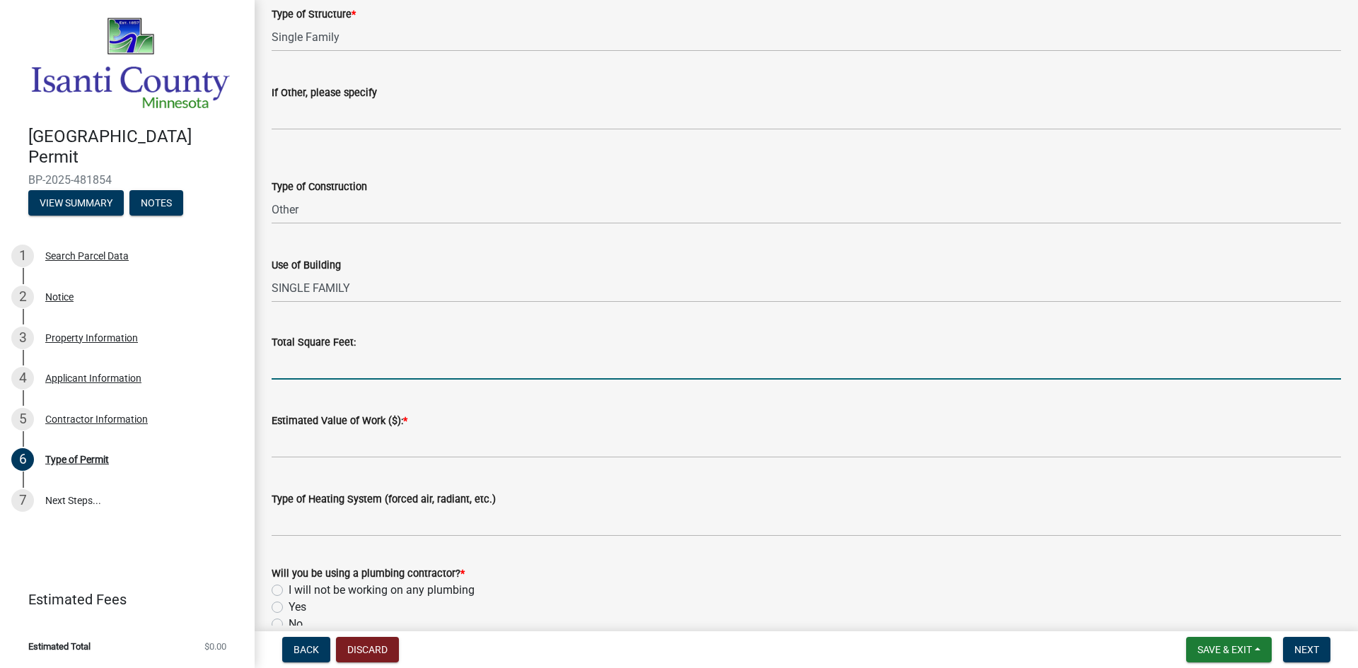
scroll to position [354, 0]
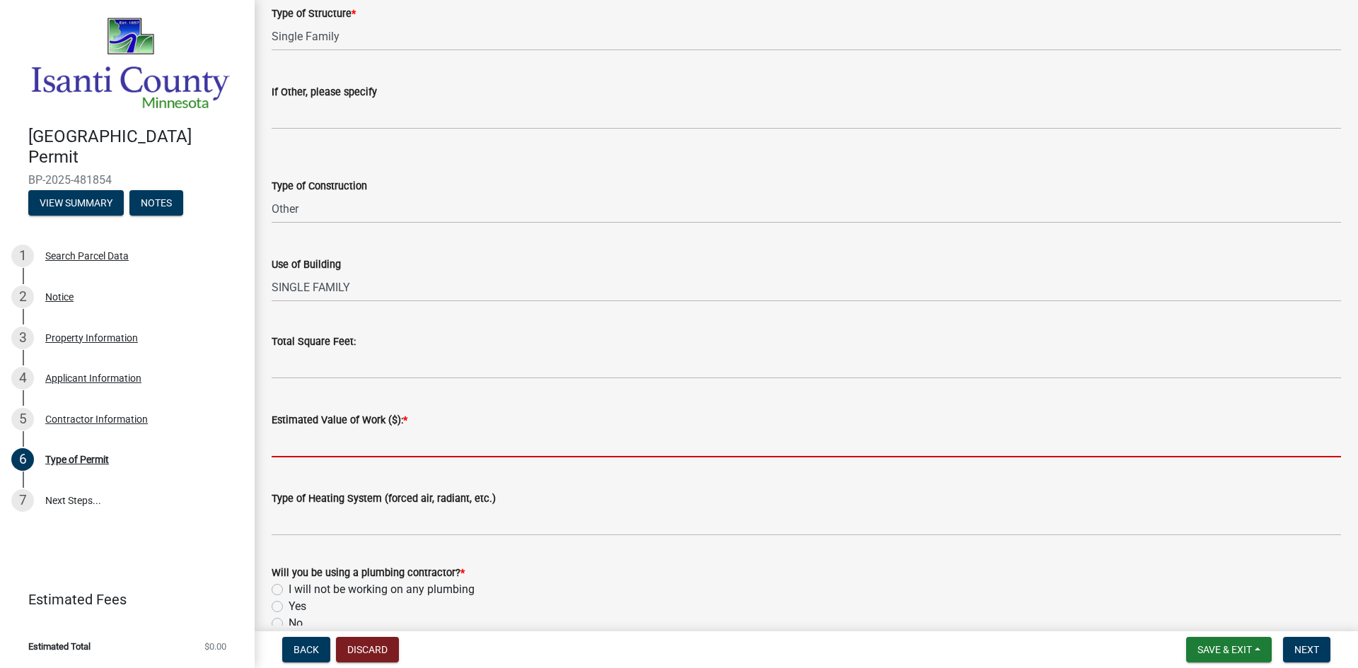
click at [330, 436] on input "text" at bounding box center [806, 443] width 1069 height 29
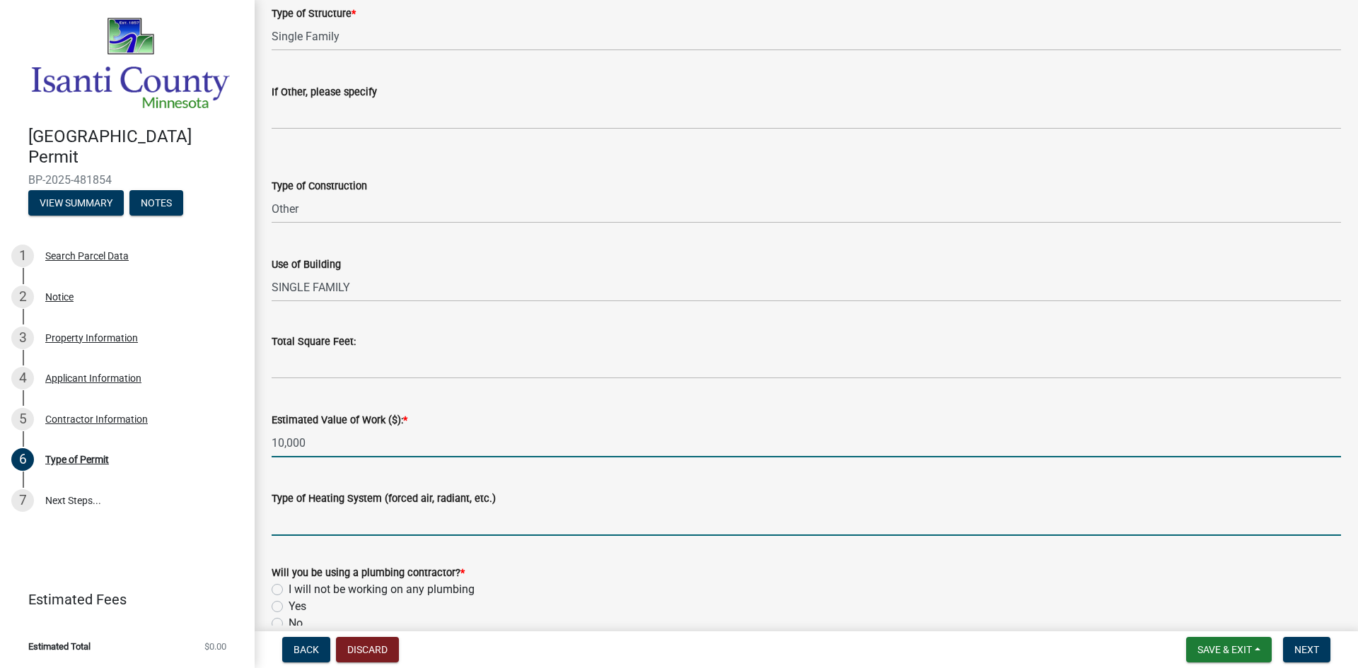
type input "10000"
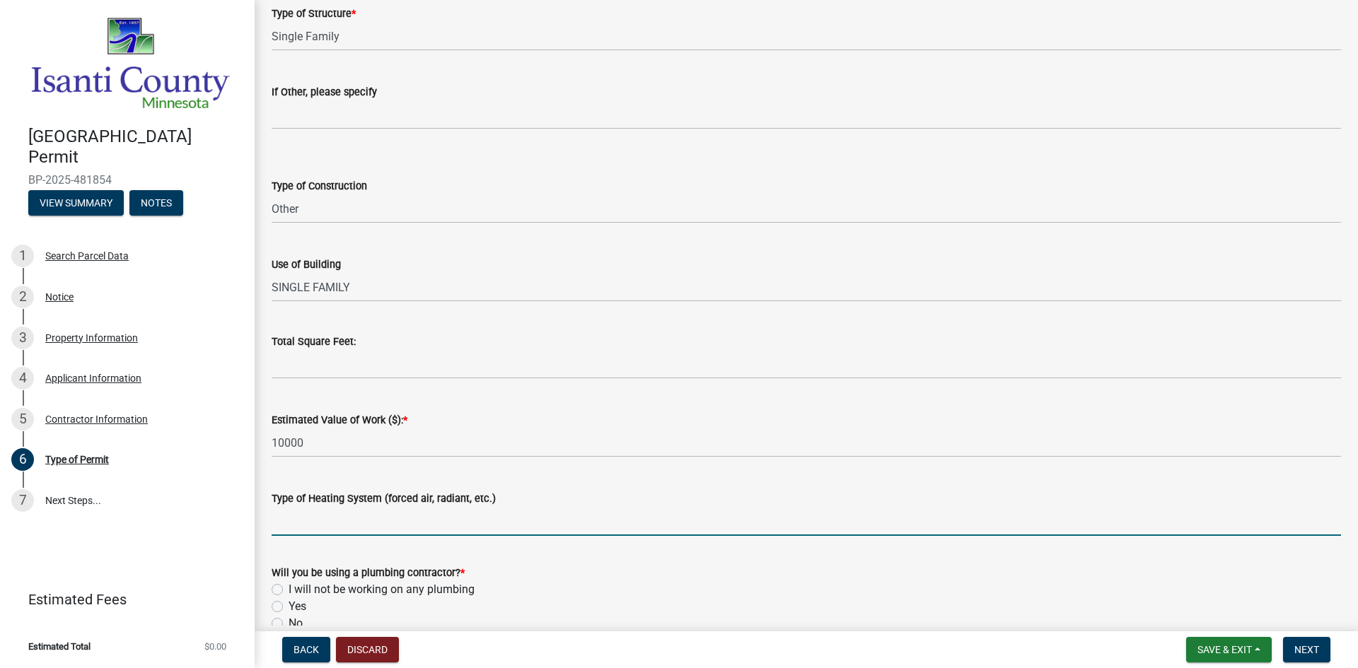
click at [347, 520] on input "Type of Heating System (forced air, radiant, etc.)" at bounding box center [806, 521] width 1069 height 29
type input "RADIANT"
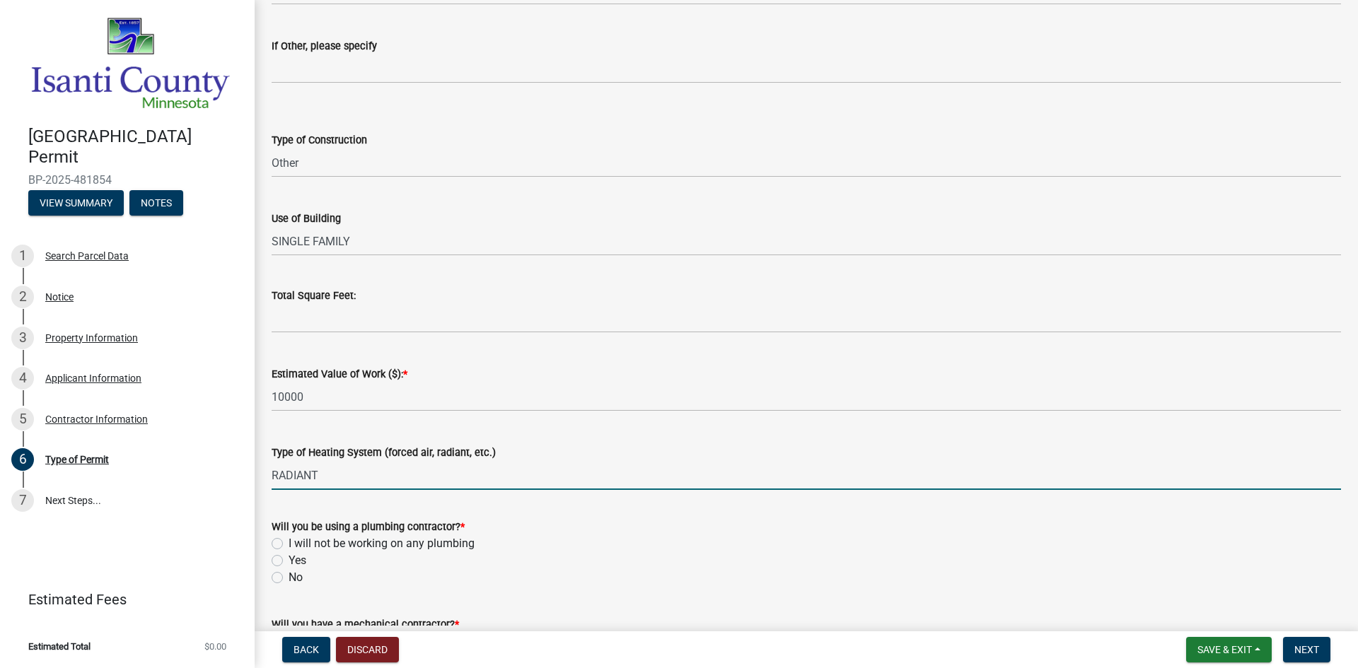
scroll to position [424, 0]
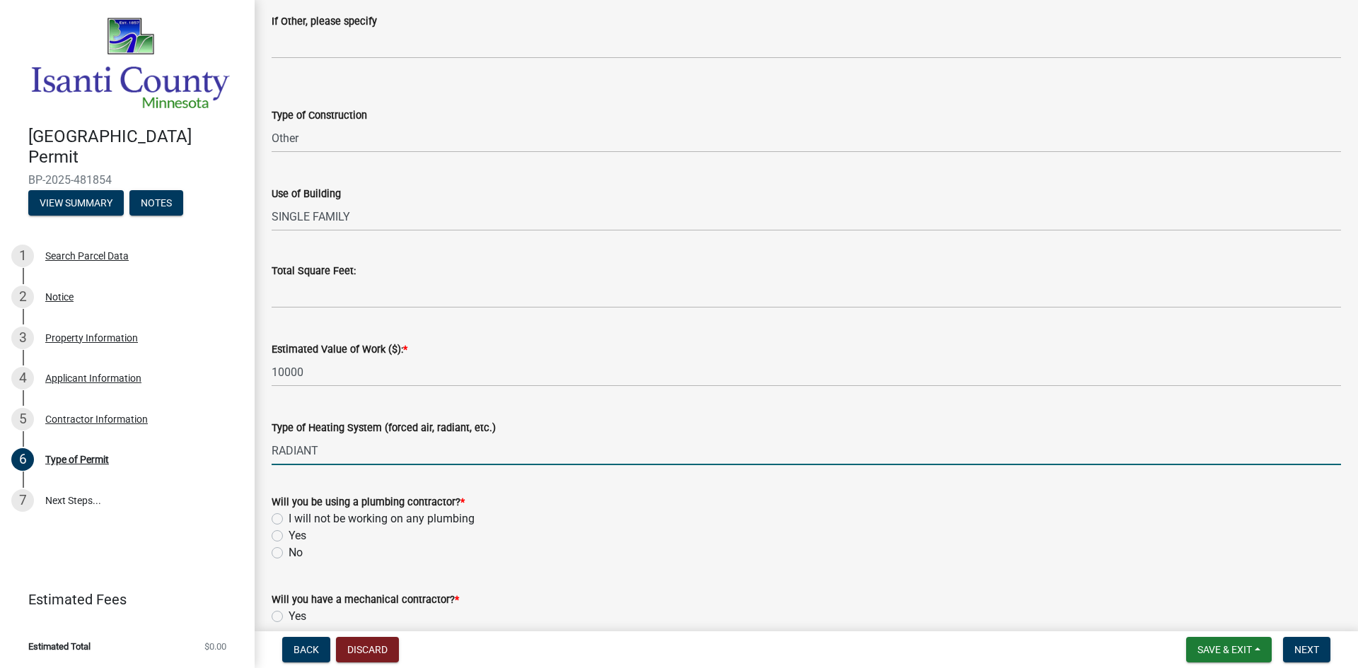
click at [289, 534] on label "Yes" at bounding box center [298, 536] width 18 height 17
click at [289, 534] on input "Yes" at bounding box center [293, 532] width 9 height 9
radio input "true"
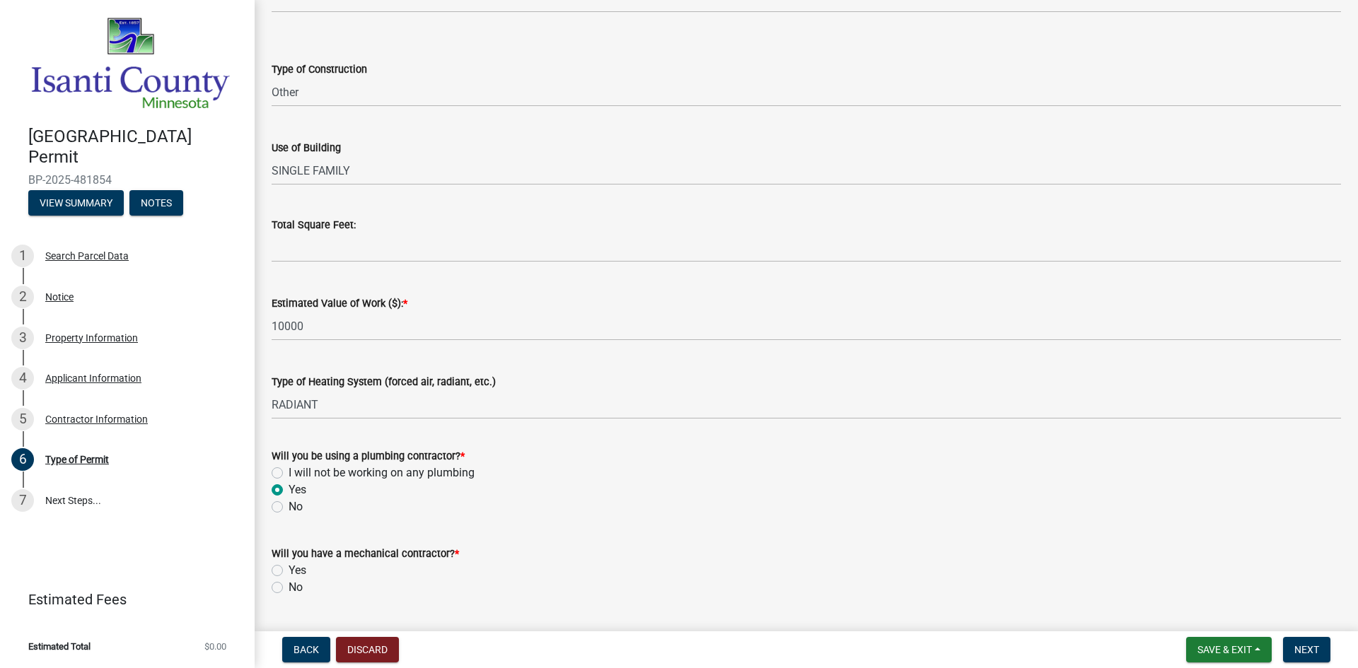
scroll to position [495, 0]
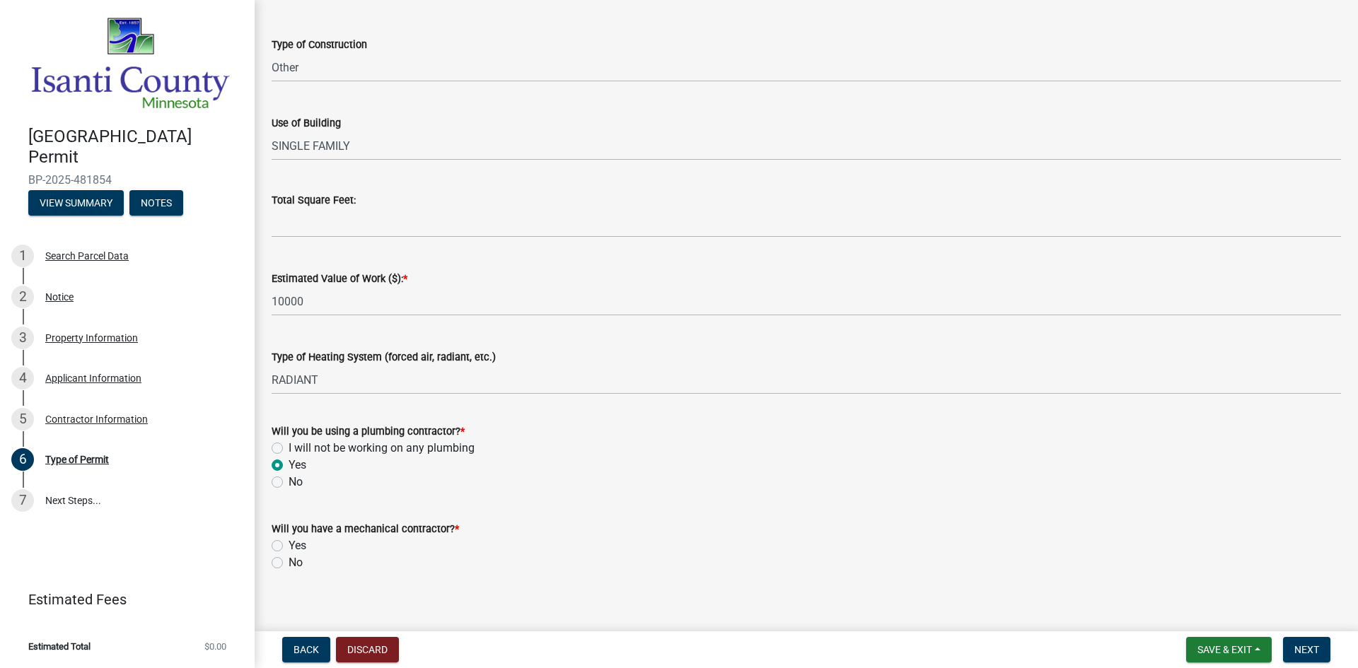
click at [289, 545] on label "Yes" at bounding box center [298, 545] width 18 height 17
click at [289, 545] on input "Yes" at bounding box center [293, 541] width 9 height 9
radio input "true"
click at [1308, 649] on span "Next" at bounding box center [1306, 649] width 25 height 11
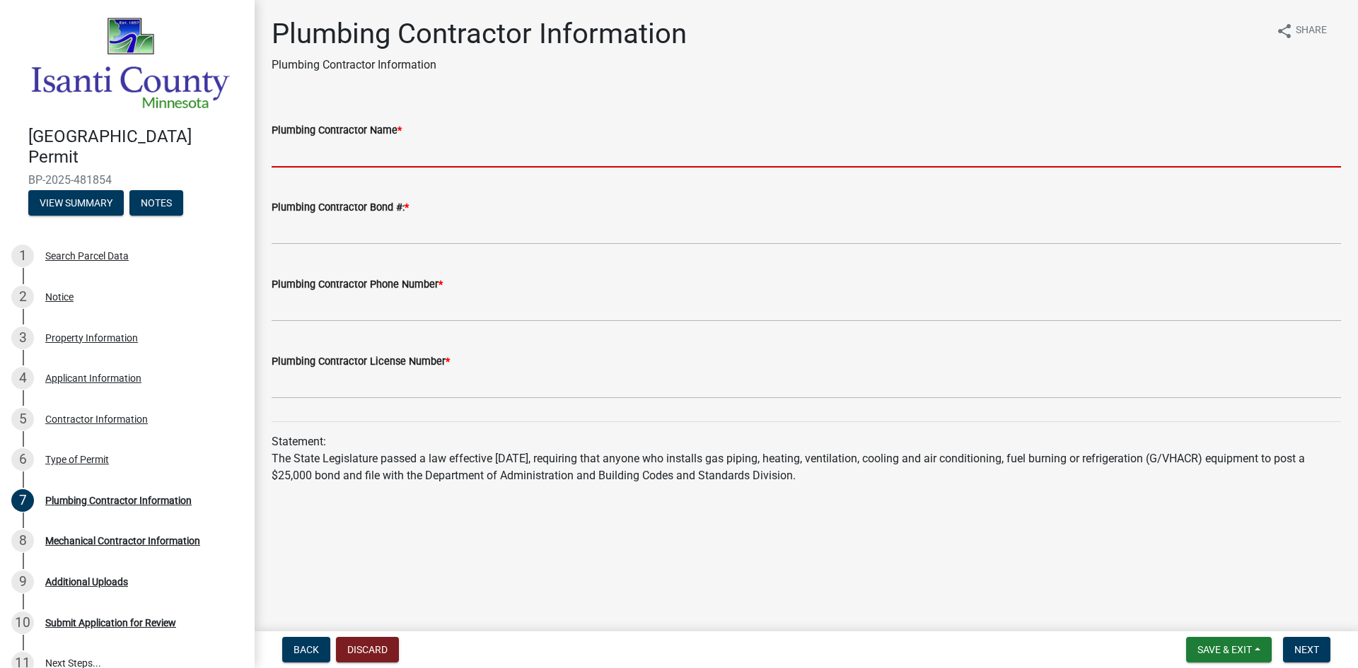
click at [393, 143] on input "Plumbing Contractor Name *" at bounding box center [806, 153] width 1069 height 29
type input "Neighborhood Plumbing"
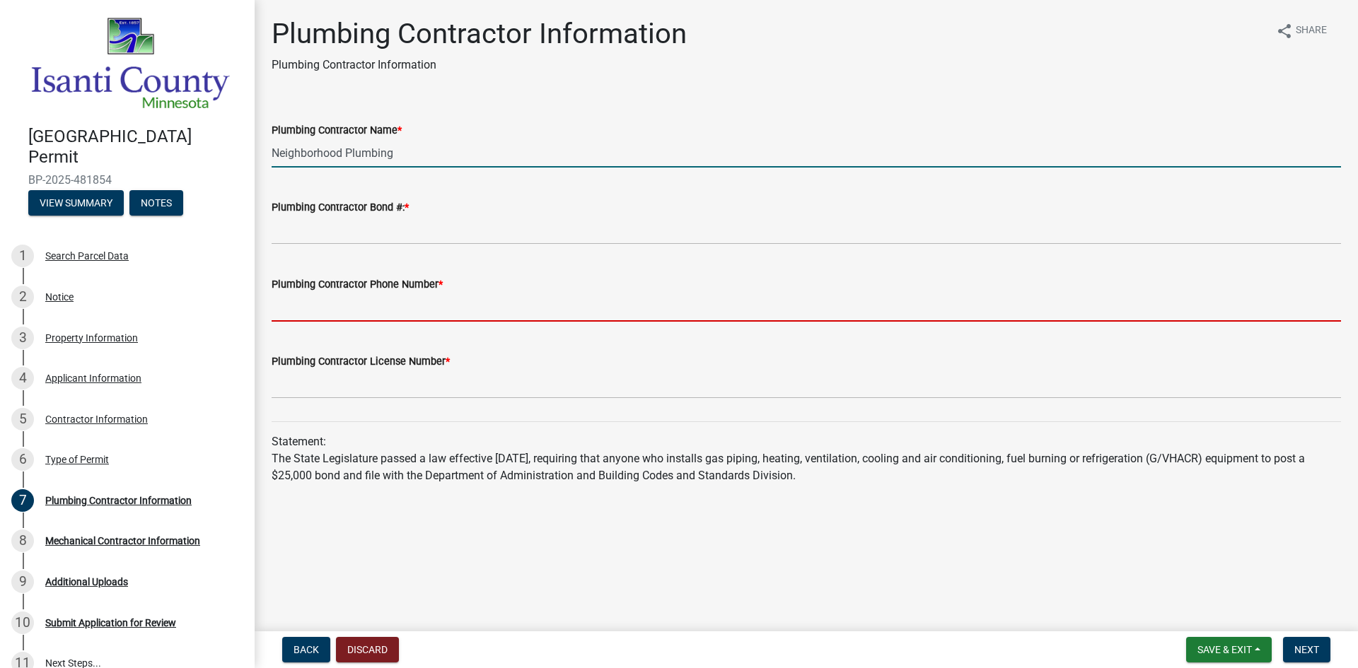
type input "3209687947"
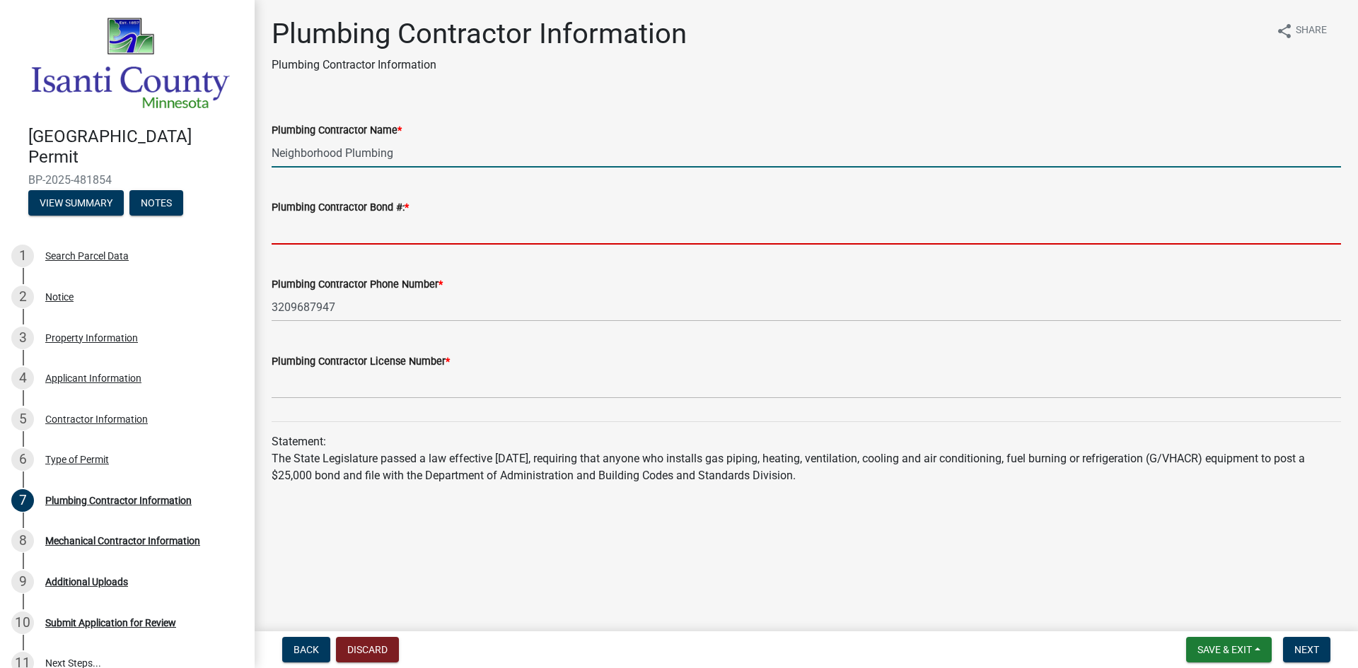
click at [389, 228] on input "Plumbing Contractor Bond #: *" at bounding box center [806, 230] width 1069 height 29
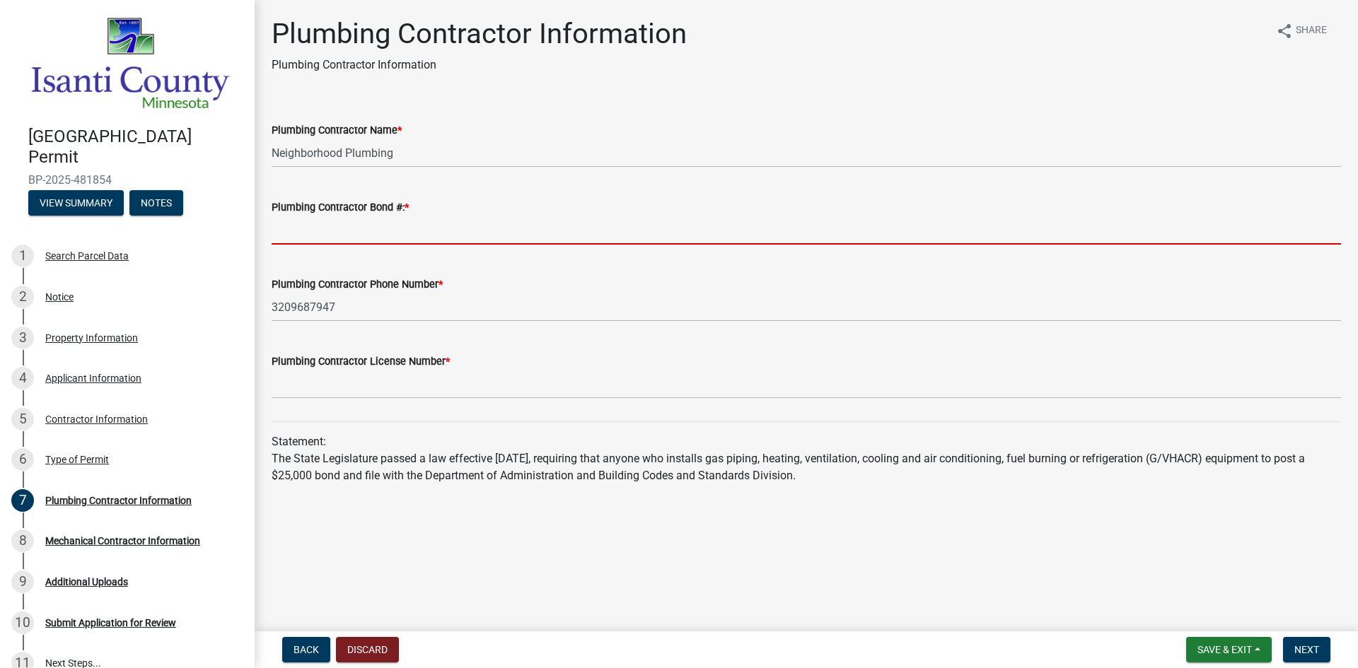
type input "pm061211"
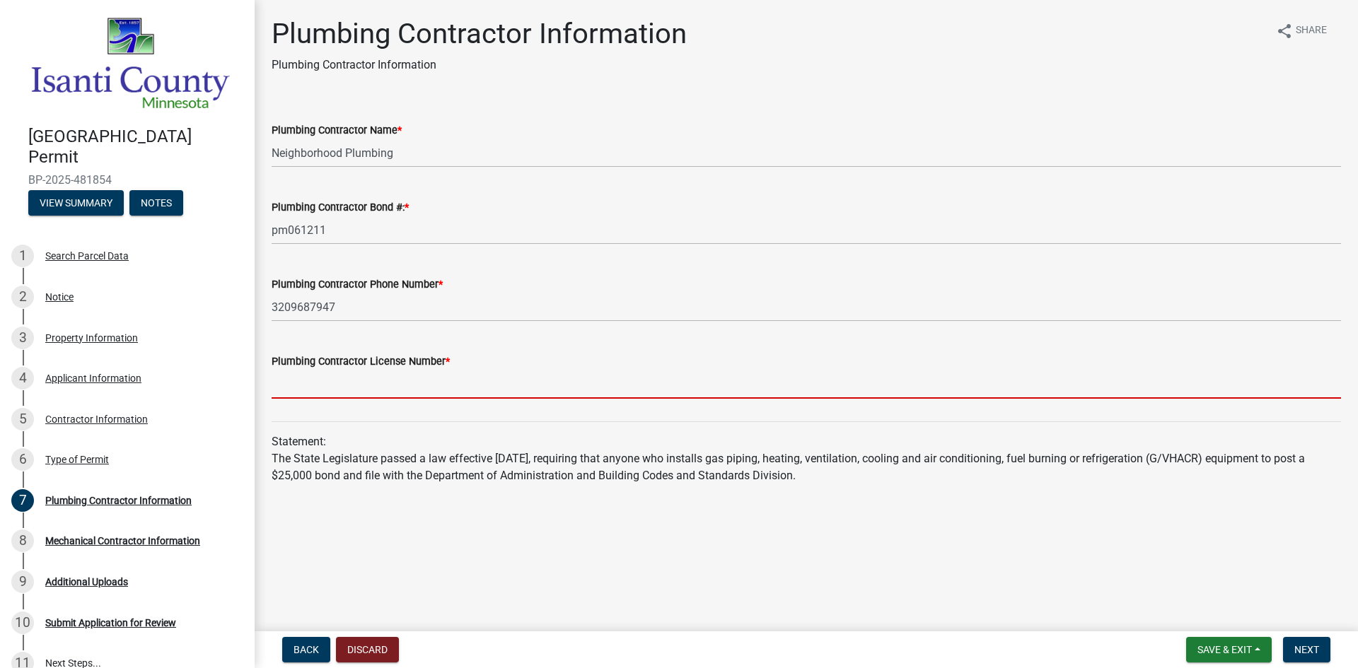
click at [430, 385] on input "Plumbing Contractor License Number *" at bounding box center [806, 384] width 1069 height 29
click at [356, 386] on input "Plumbing Contractor License Number *" at bounding box center [806, 384] width 1069 height 29
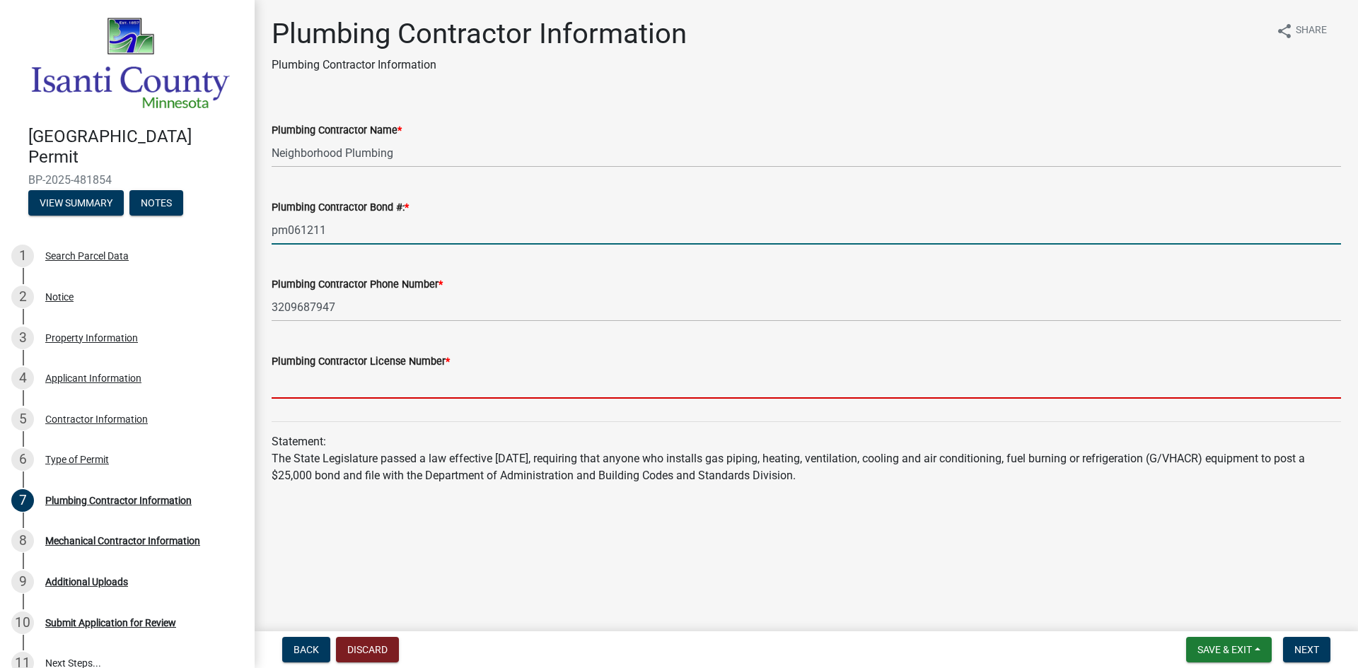
click at [354, 235] on input "pm061211" at bounding box center [806, 230] width 1069 height 29
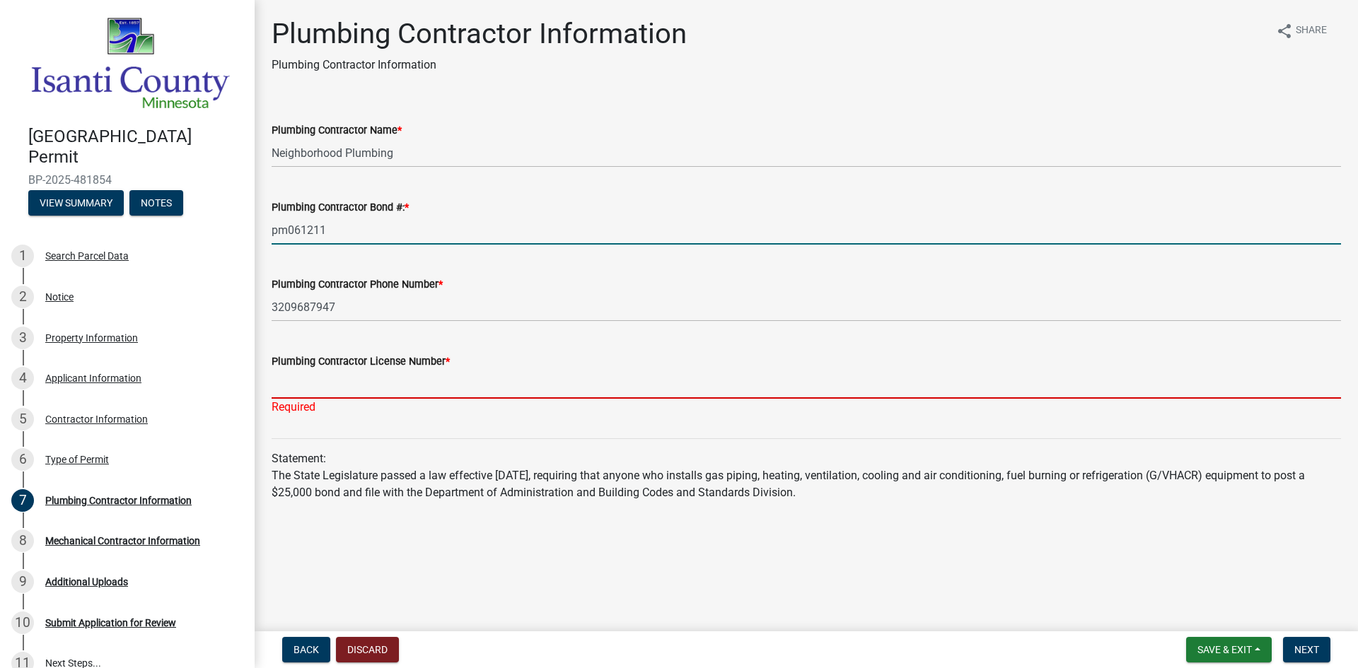
click at [336, 376] on input "Plumbing Contractor License Number *" at bounding box center [806, 384] width 1069 height 29
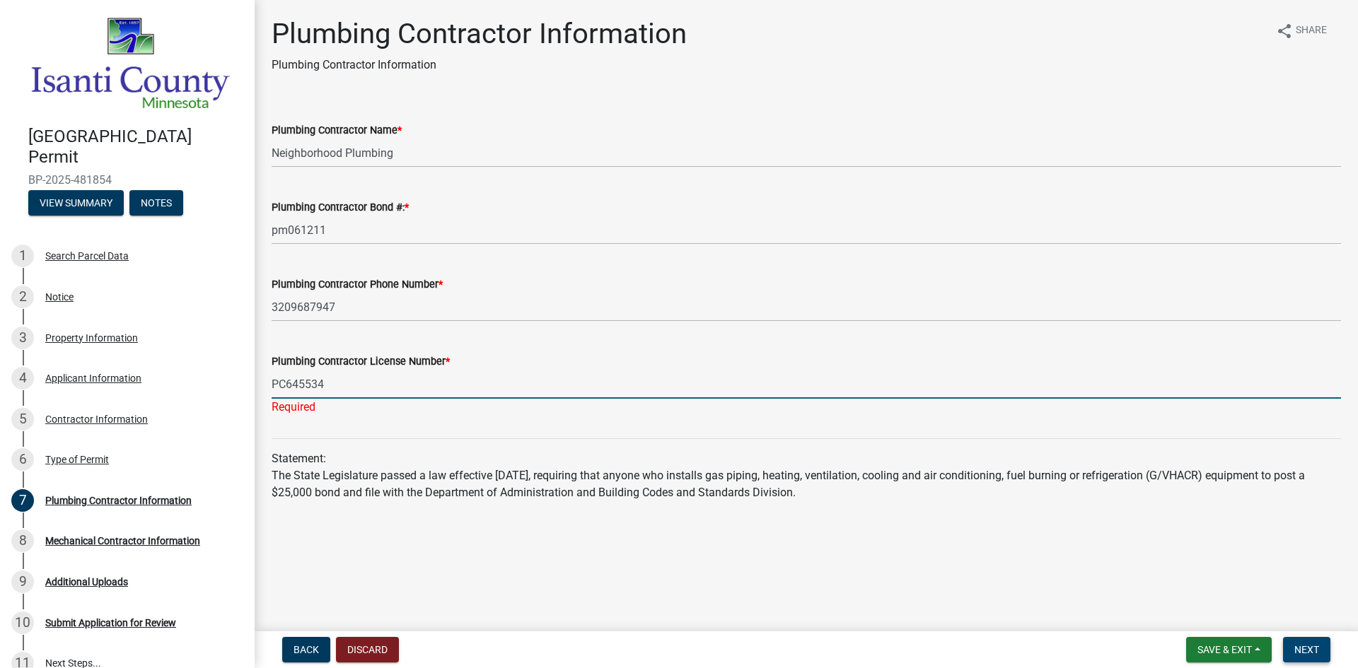
type input "PC645534"
click at [1296, 655] on span "Next" at bounding box center [1306, 649] width 25 height 11
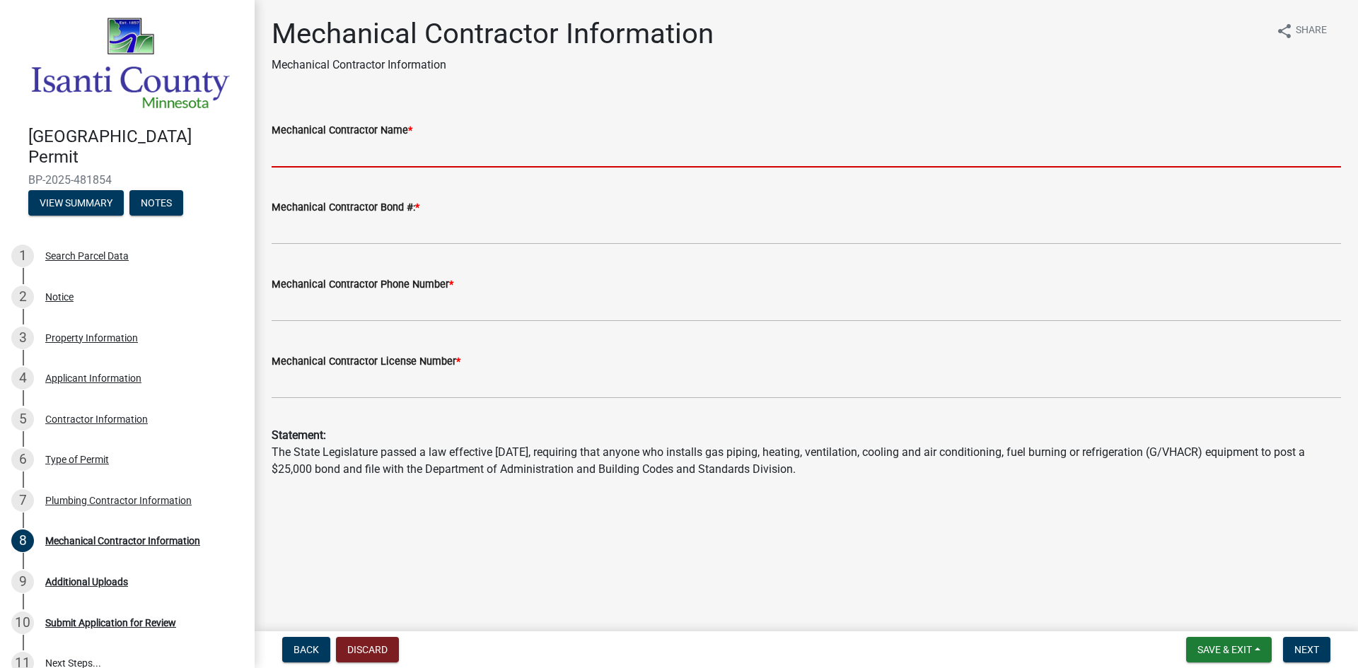
click at [390, 161] on input "Mechanical Contractor Name *" at bounding box center [806, 153] width 1069 height 29
type input "Neighborhood Plumbing"
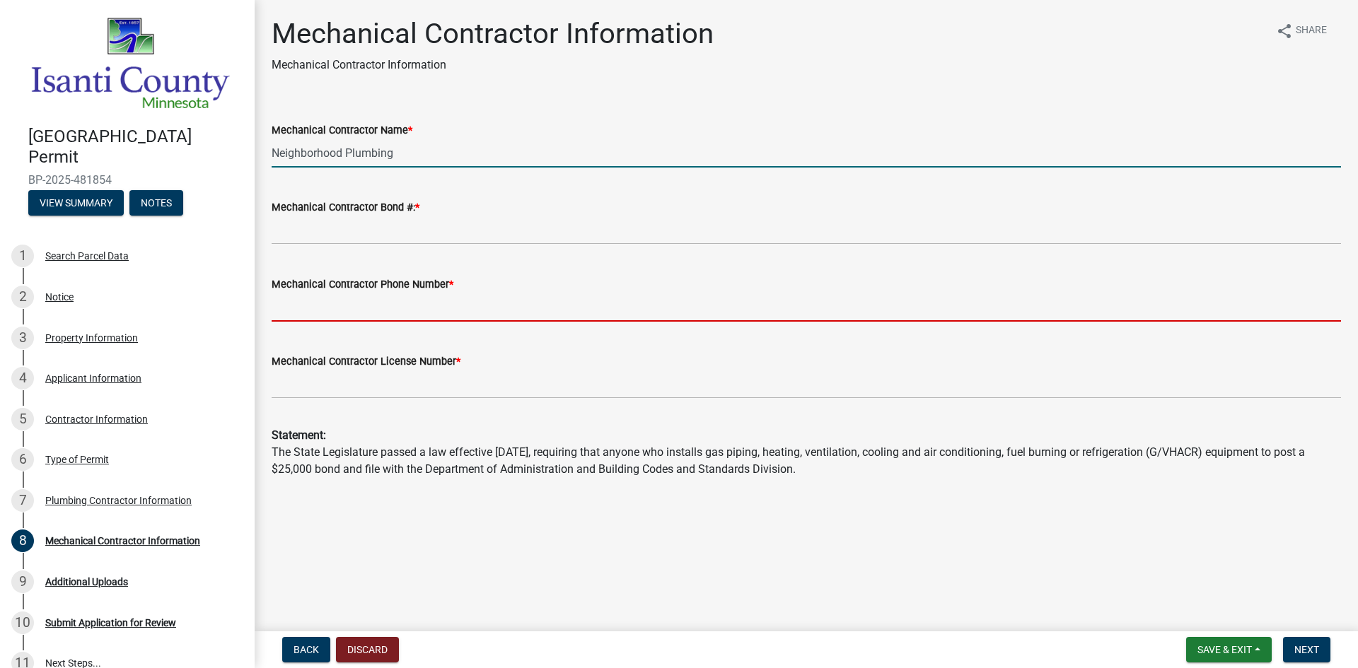
type input "3209687947"
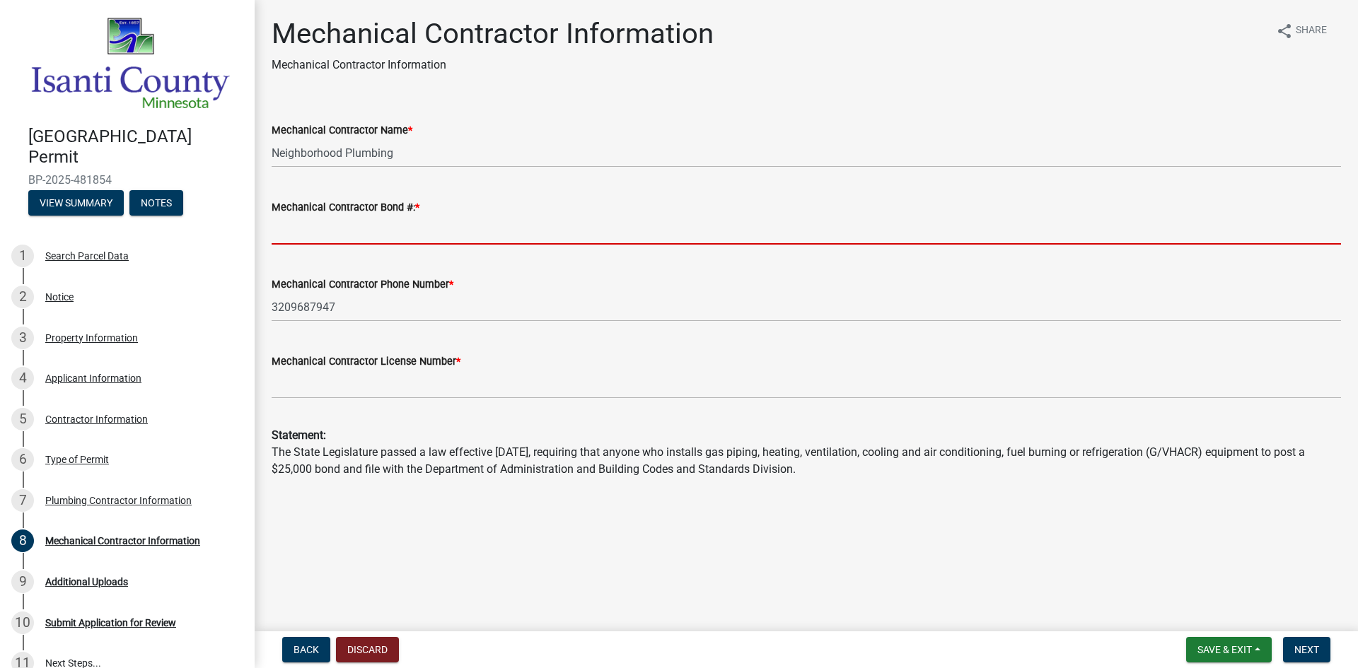
click at [356, 231] on input "Mechanical Contractor Bond #: *" at bounding box center [806, 230] width 1069 height 29
type input "MB004294"
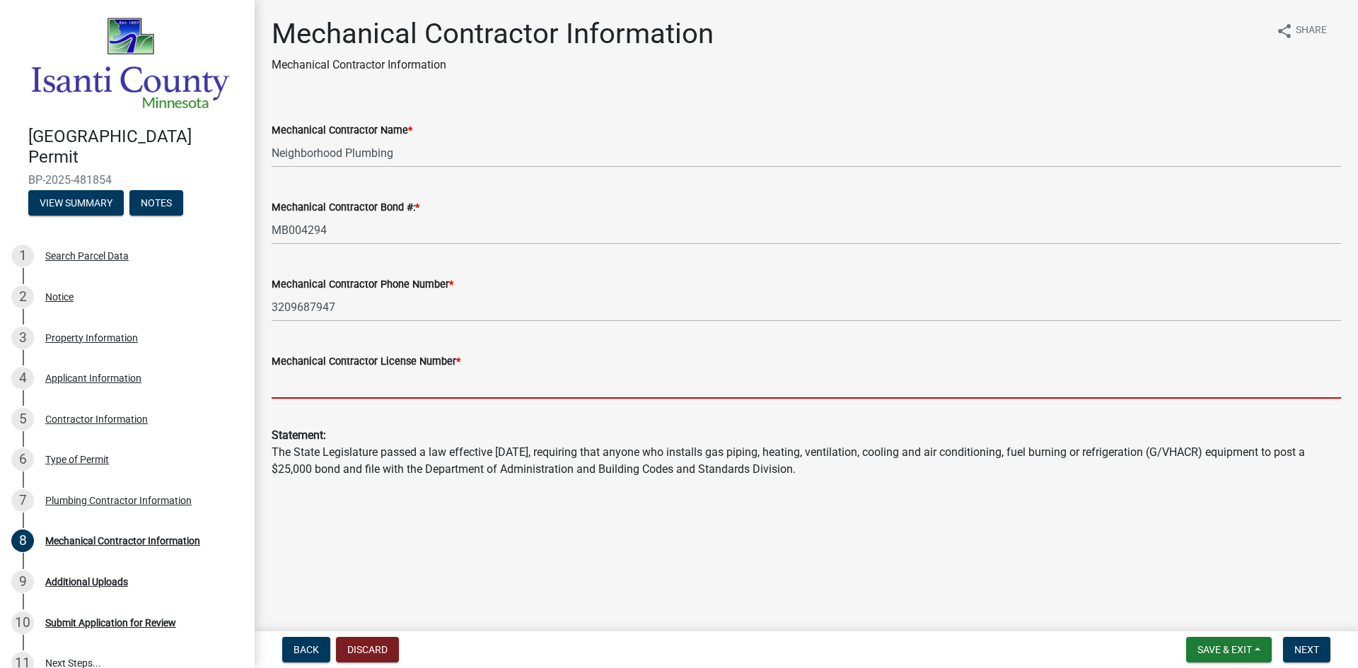
click at [371, 387] on input "Mechanical Contractor License Number *" at bounding box center [806, 384] width 1069 height 29
type input "pc645534"
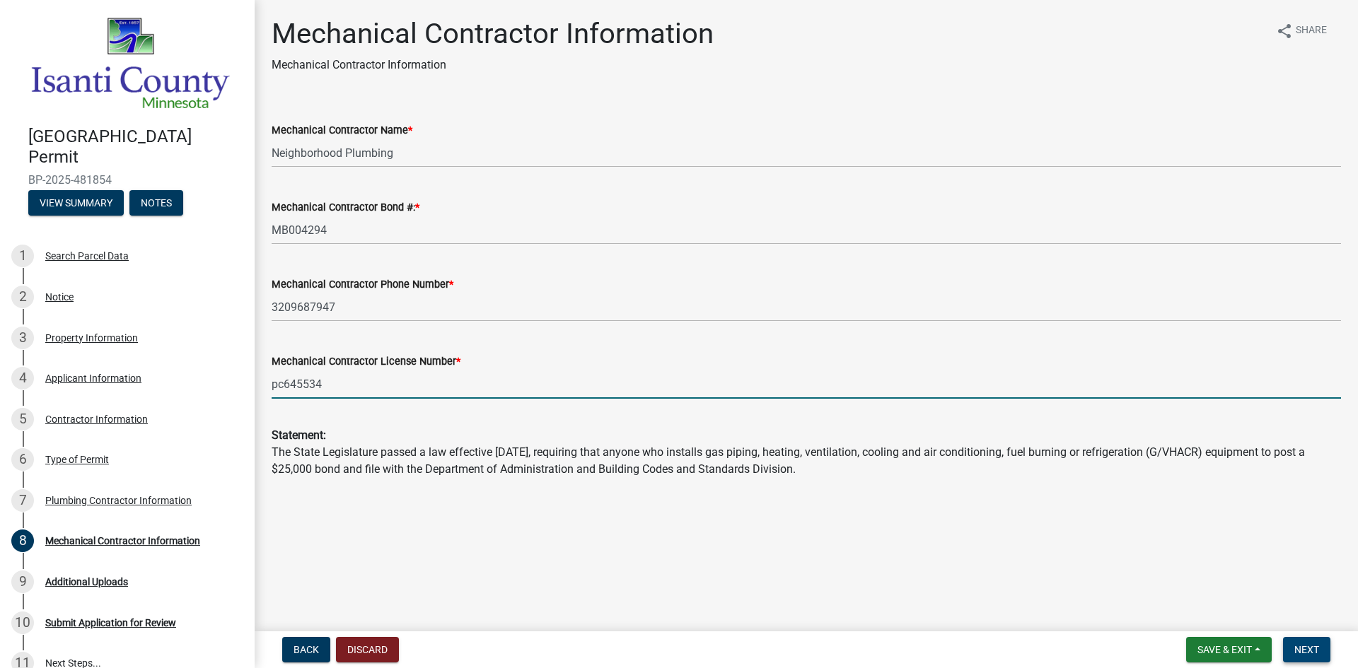
click at [1310, 654] on span "Next" at bounding box center [1306, 649] width 25 height 11
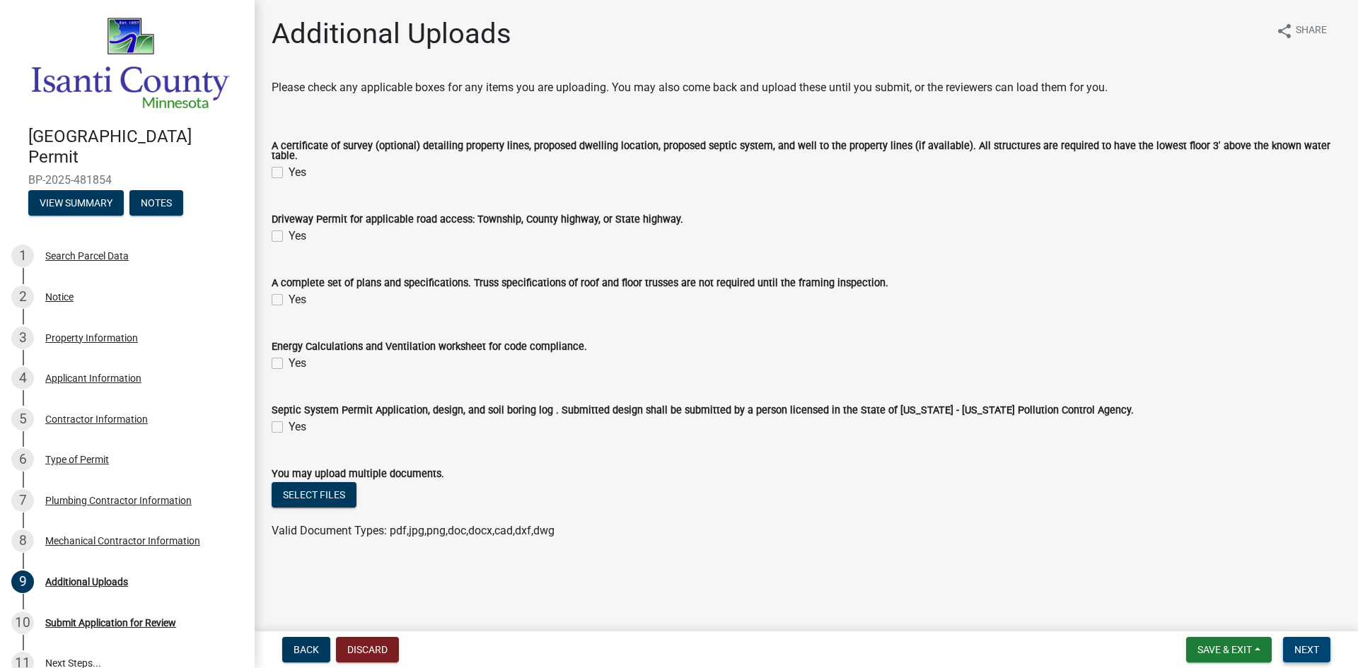
click at [1309, 645] on span "Next" at bounding box center [1306, 649] width 25 height 11
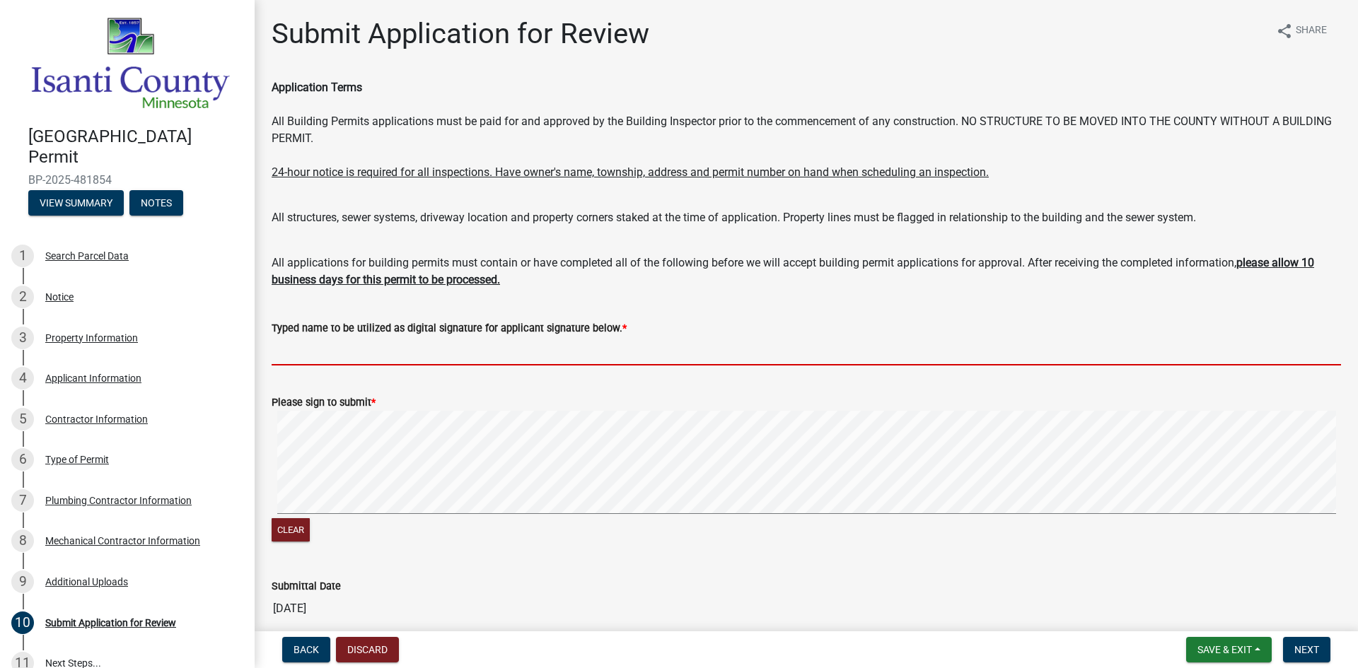
drag, startPoint x: 421, startPoint y: 354, endPoint x: 426, endPoint y: 364, distance: 10.8
click at [421, 354] on input "Typed name to be utilized as digital signature for applicant signature below. *" at bounding box center [806, 351] width 1069 height 29
type input "[PERSON_NAME]"
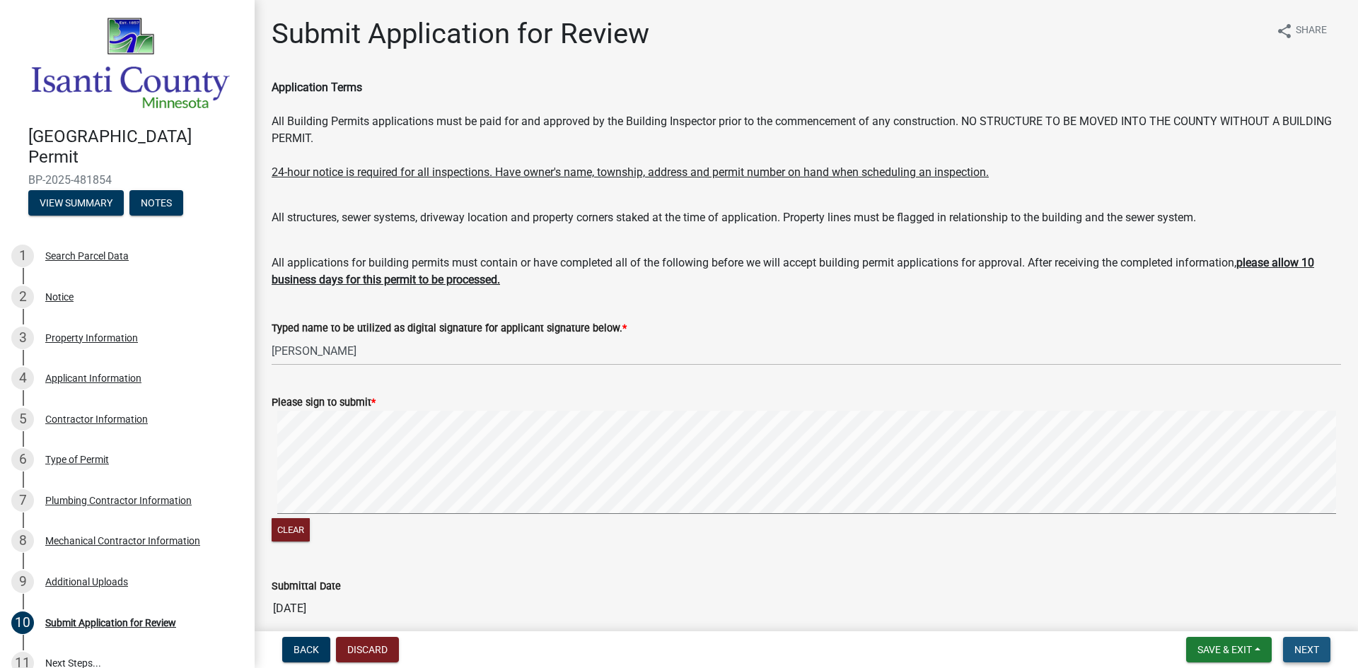
click at [1305, 646] on span "Next" at bounding box center [1306, 649] width 25 height 11
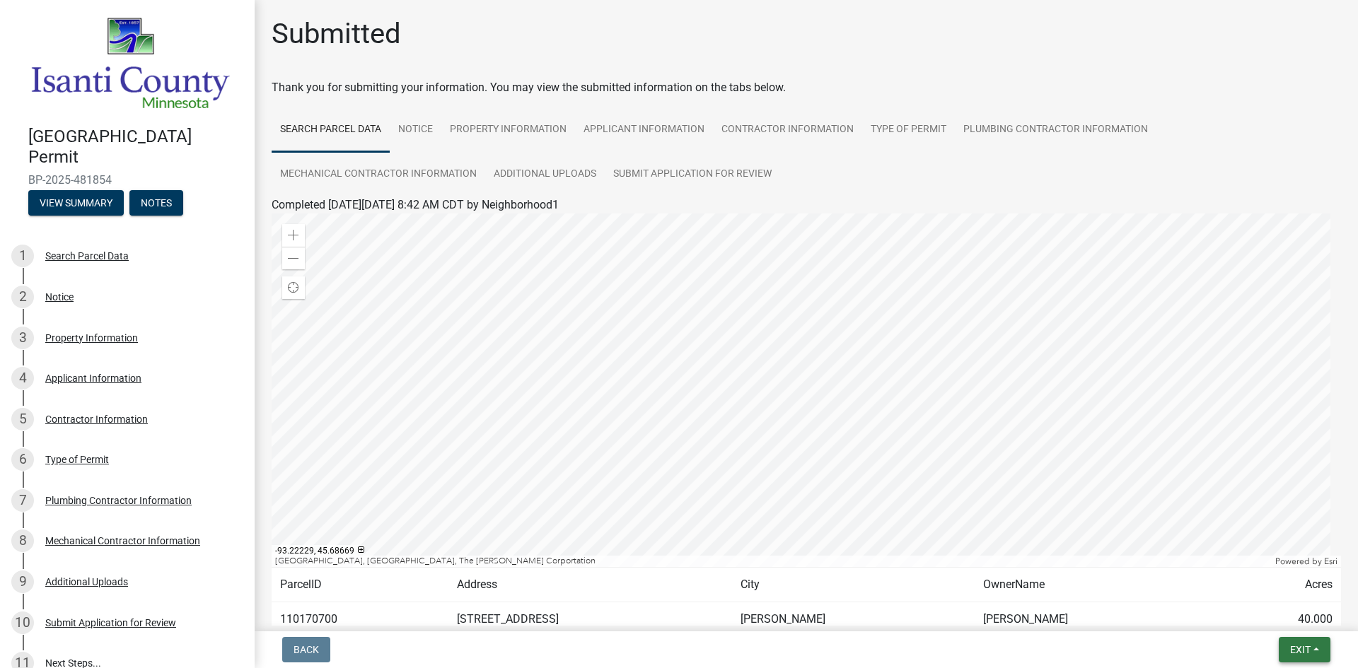
click at [1302, 646] on span "Exit" at bounding box center [1300, 649] width 21 height 11
click at [1294, 613] on button "Save & Exit" at bounding box center [1273, 613] width 113 height 34
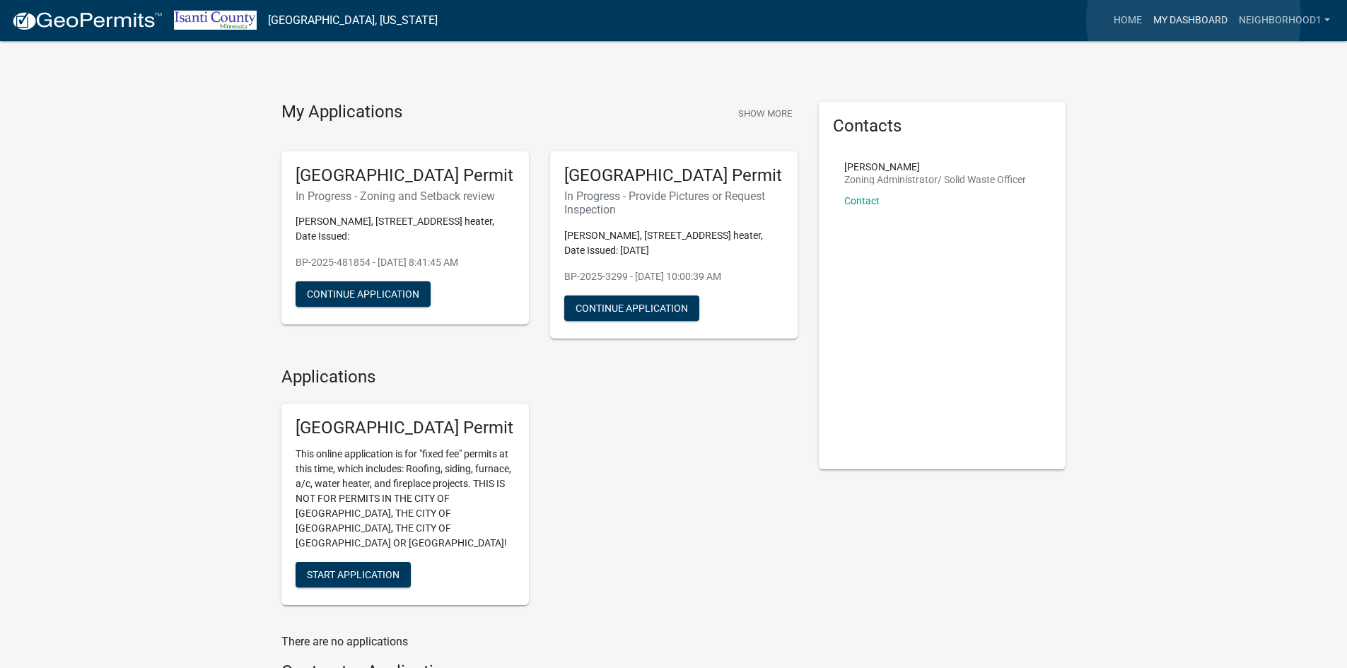
click at [1194, 19] on link "My Dashboard" at bounding box center [1191, 20] width 86 height 27
